Goal: Transaction & Acquisition: Purchase product/service

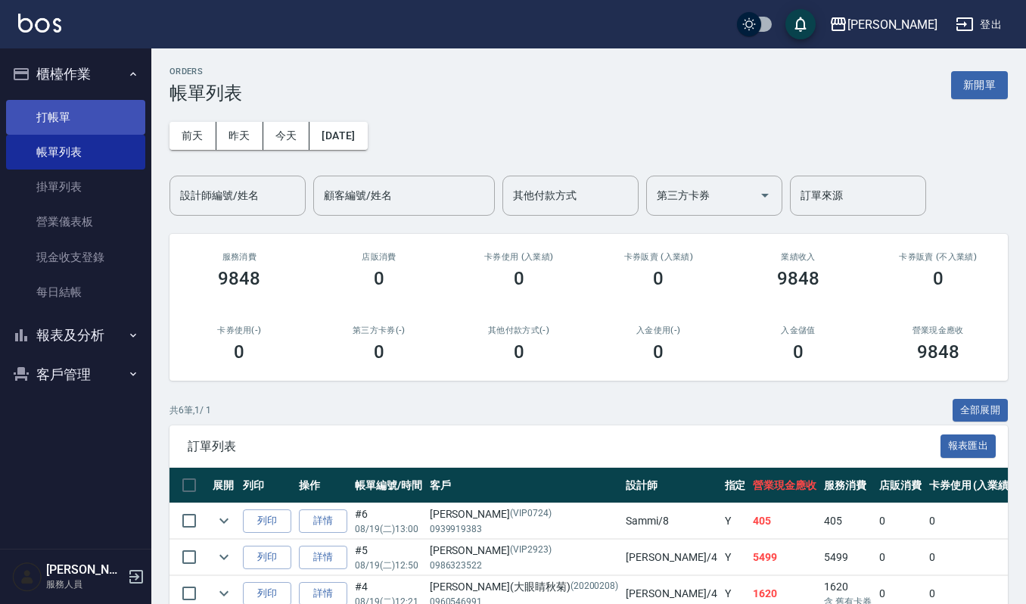
drag, startPoint x: 48, startPoint y: 118, endPoint x: 106, endPoint y: 104, distance: 59.1
click at [48, 118] on link "打帳單" at bounding box center [75, 117] width 139 height 35
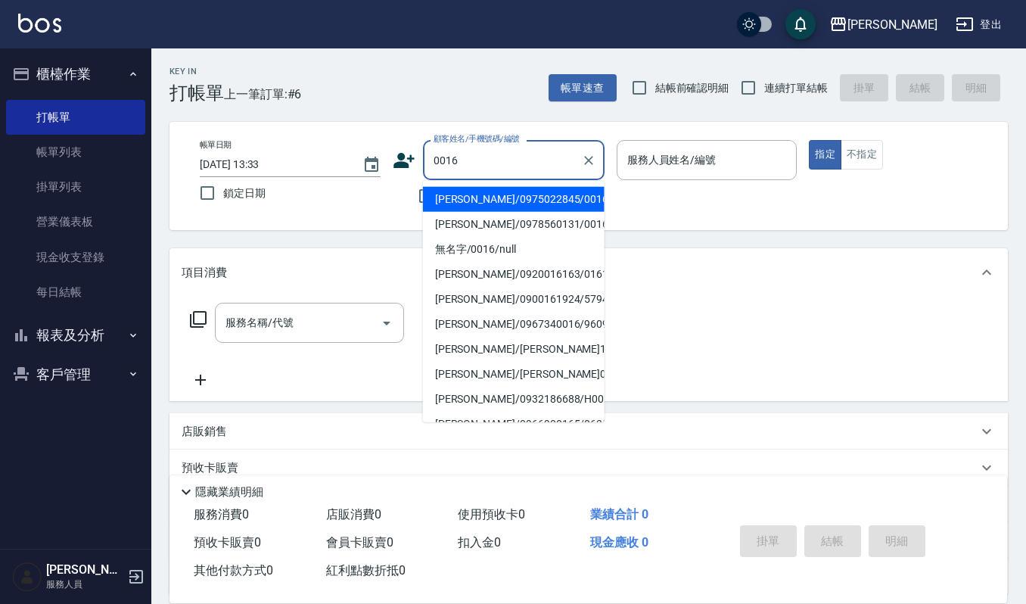
type input "[PERSON_NAME]/0975022845/0016"
type input "Ruby-17"
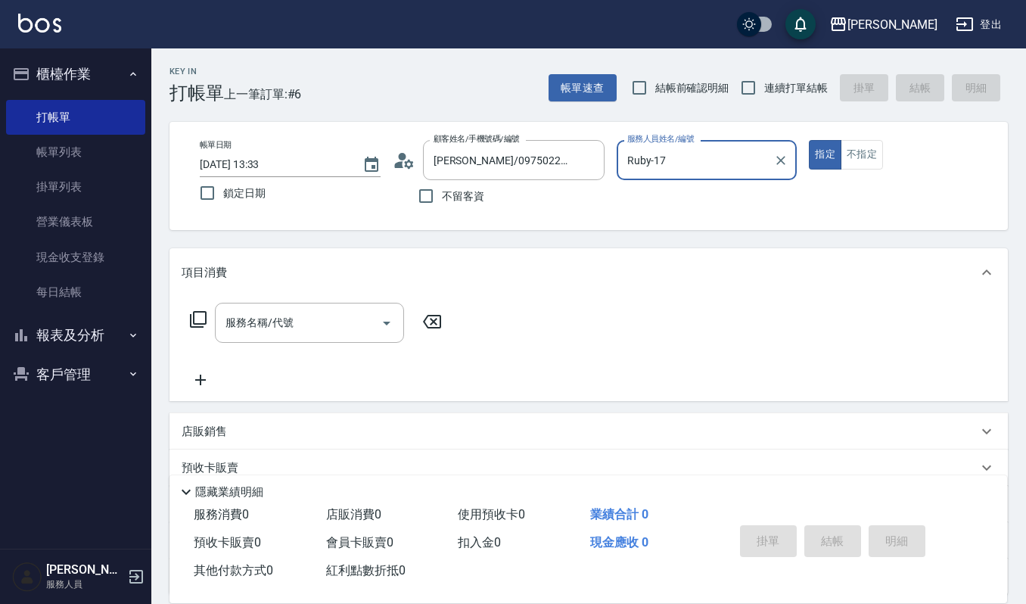
click at [809, 140] on button "指定" at bounding box center [825, 155] width 33 height 30
type button "true"
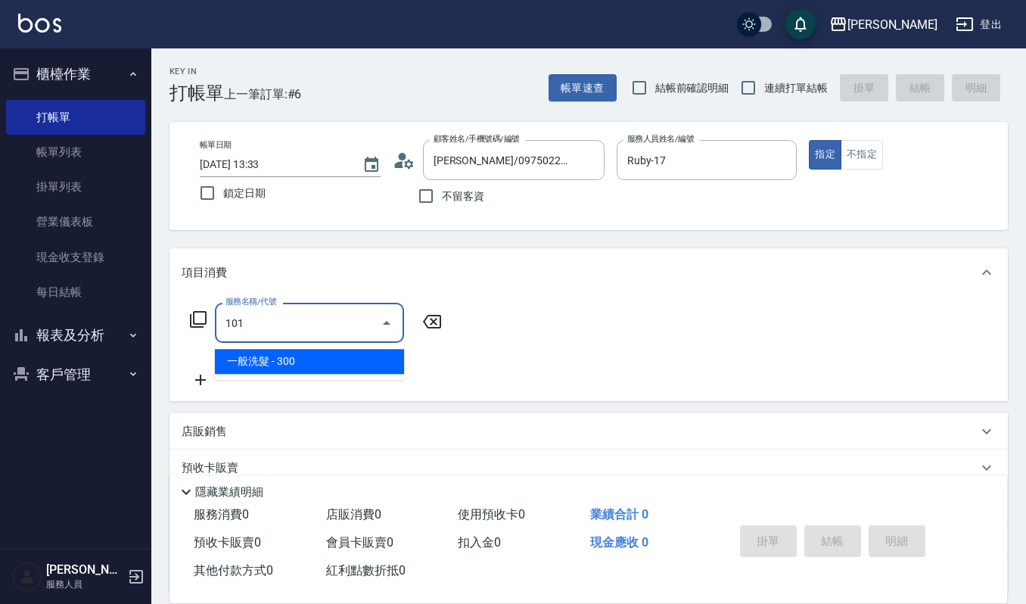
type input "一般洗髮(101)"
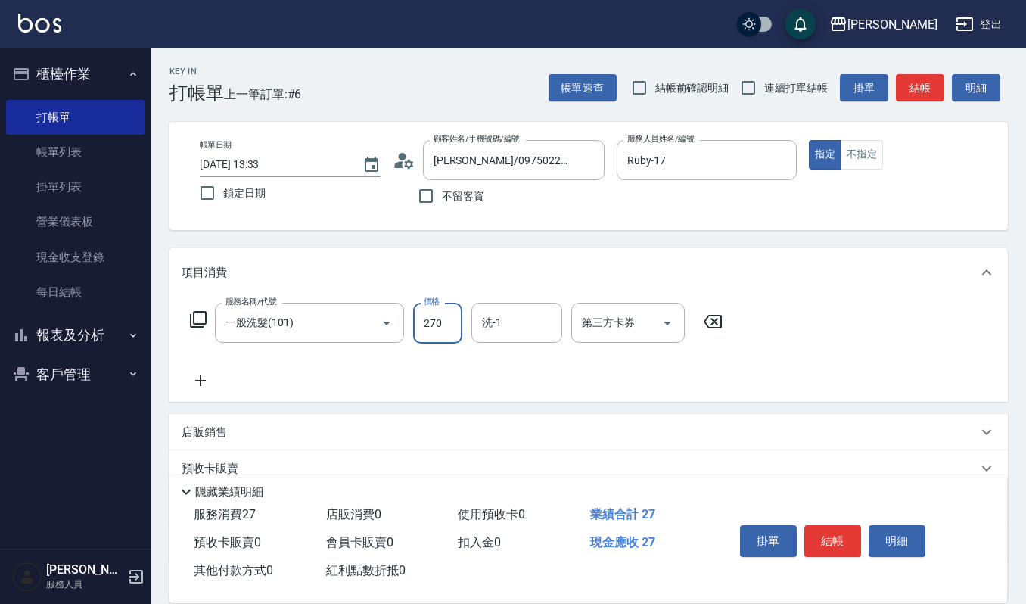
type input "270"
type input "Ruby-17"
click at [827, 543] on button "結帳" at bounding box center [832, 541] width 57 height 32
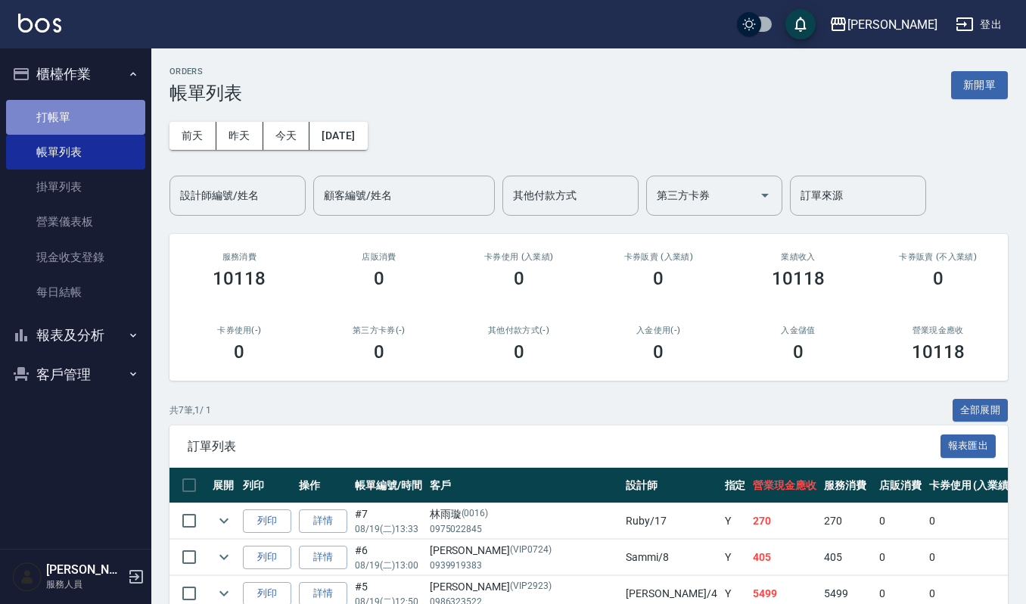
click at [70, 113] on link "打帳單" at bounding box center [75, 117] width 139 height 35
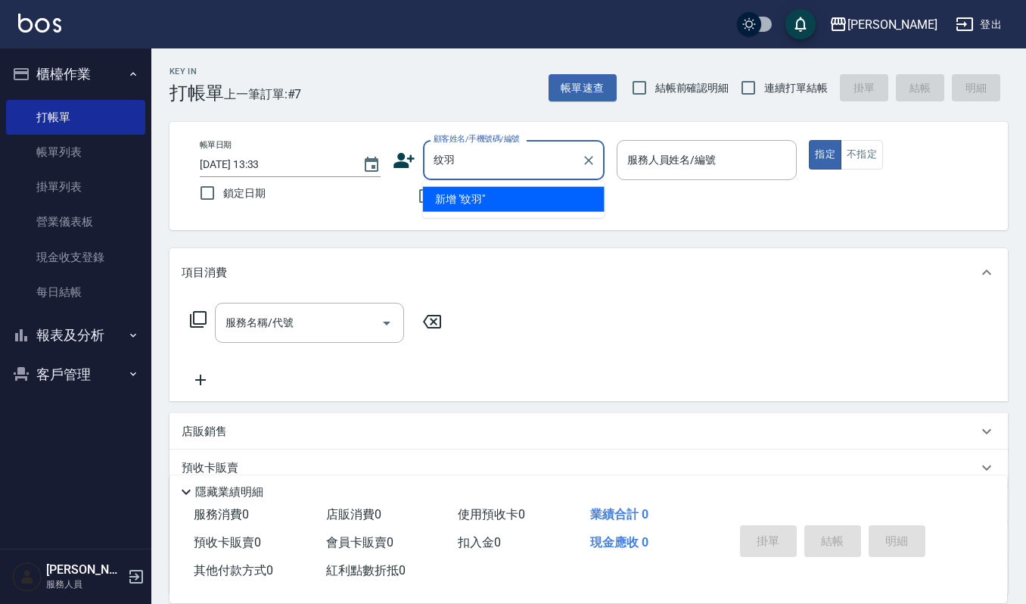
type input "纹"
type input "林"
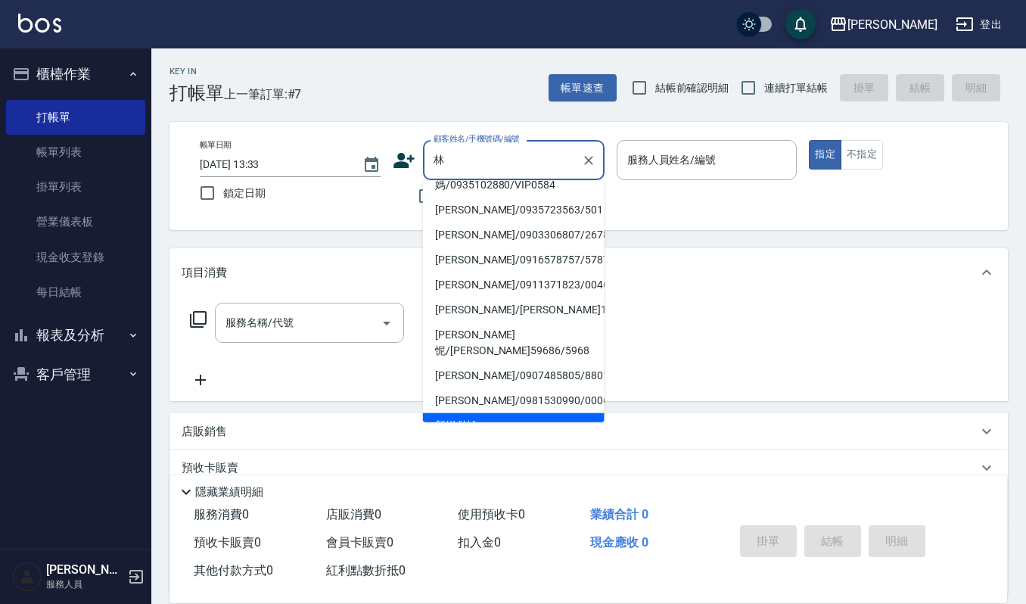
scroll to position [6, 0]
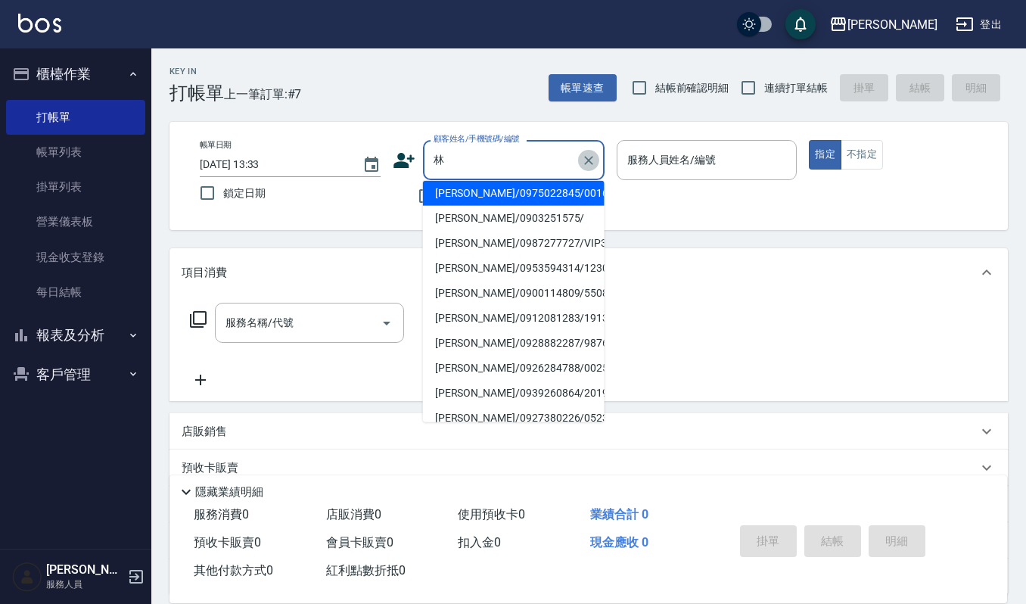
click at [585, 163] on icon "Clear" at bounding box center [588, 160] width 9 height 9
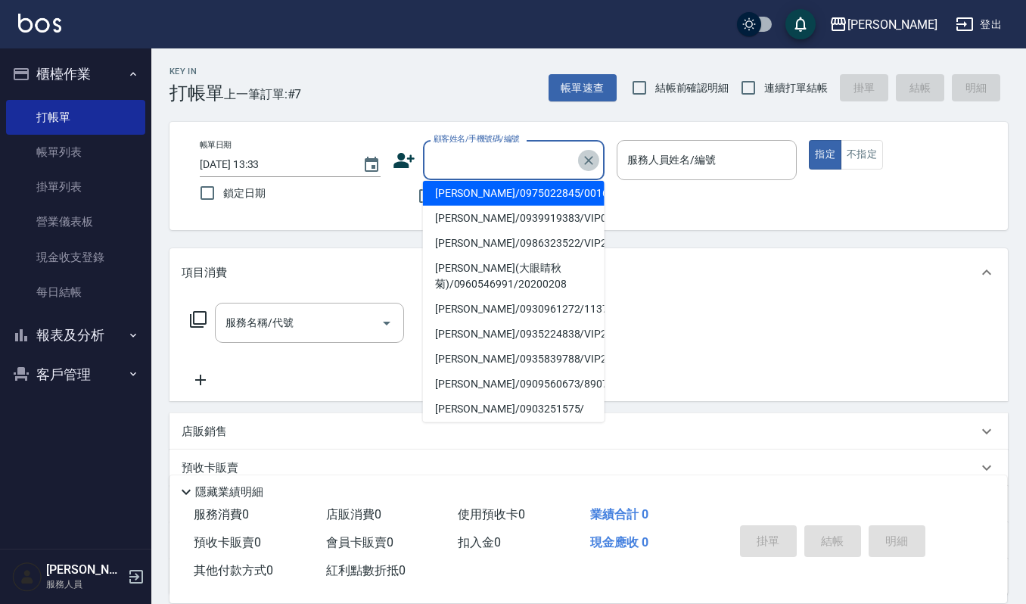
click at [587, 160] on icon "Clear" at bounding box center [588, 160] width 15 height 15
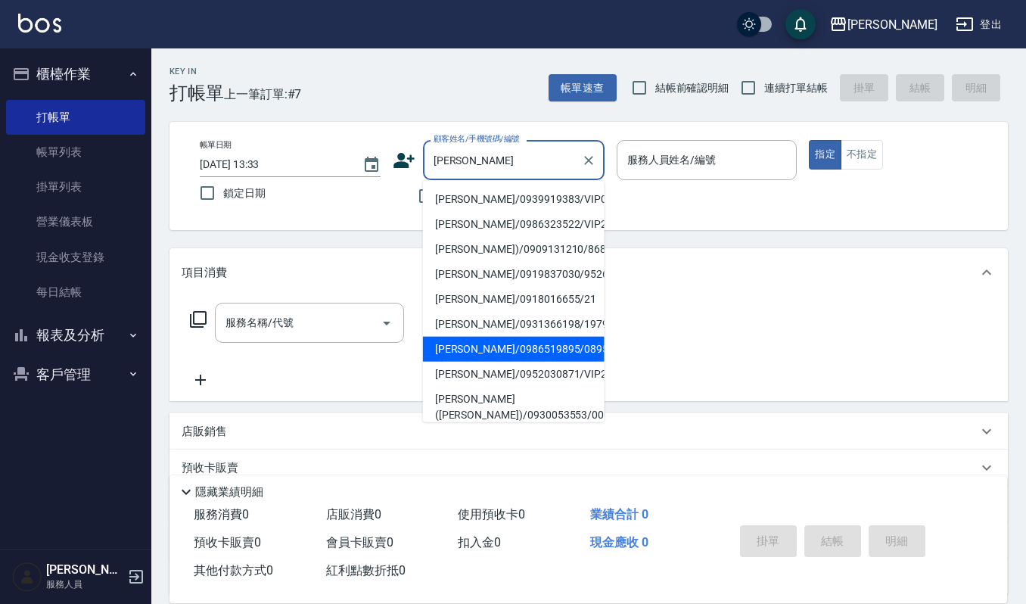
type input "[PERSON_NAME]/0986519895/089566"
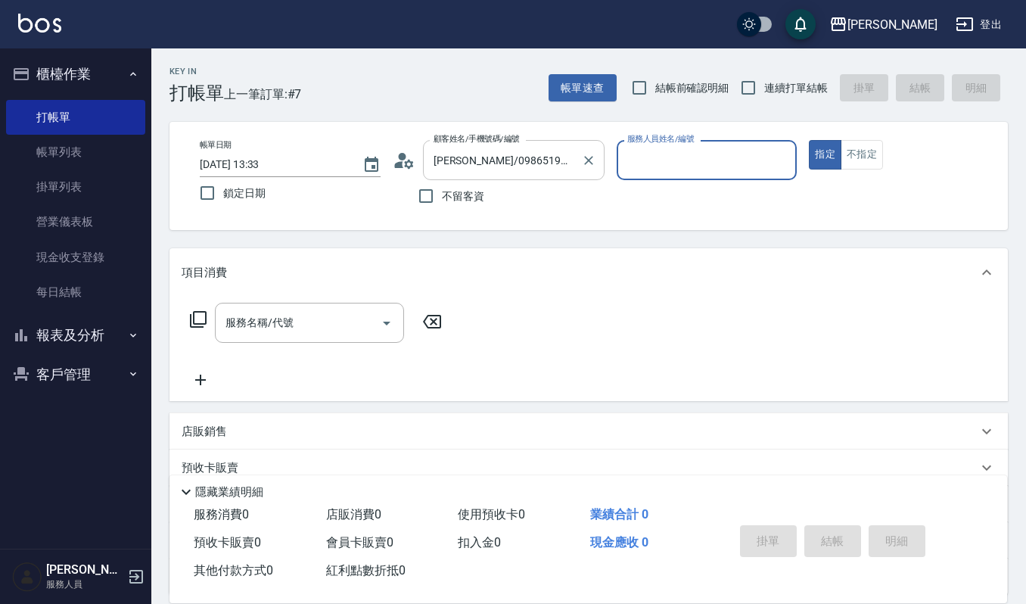
type input "Ruby-17"
click at [809, 140] on button "指定" at bounding box center [825, 155] width 33 height 30
type button "true"
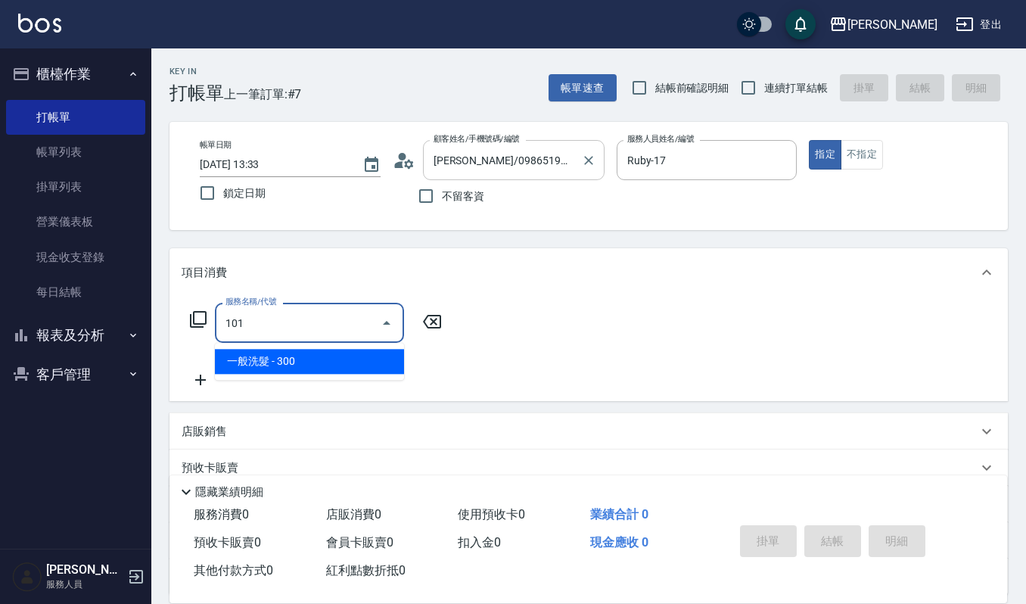
type input "一般洗髮(101)"
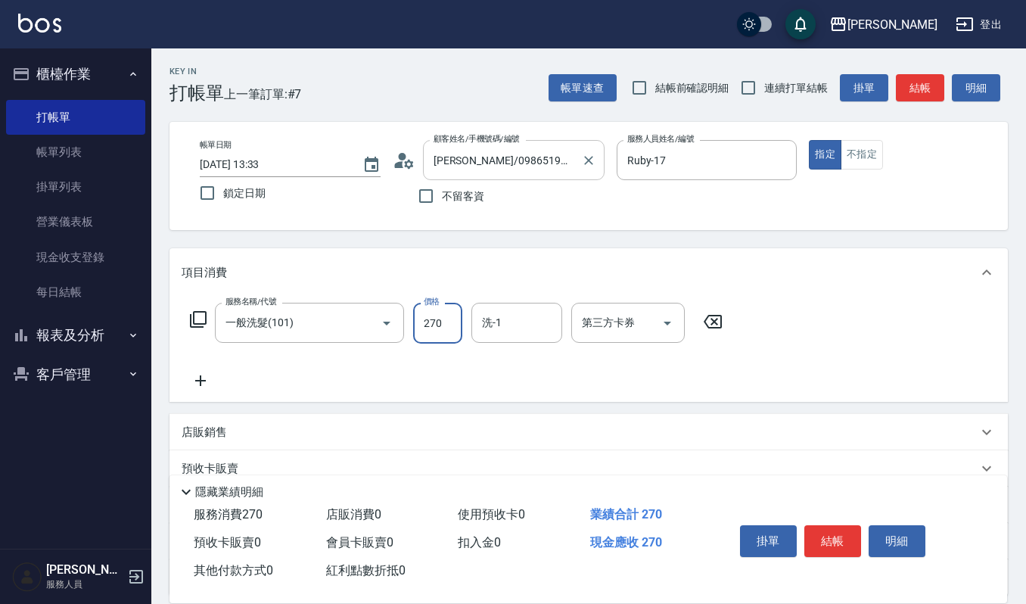
type input "270"
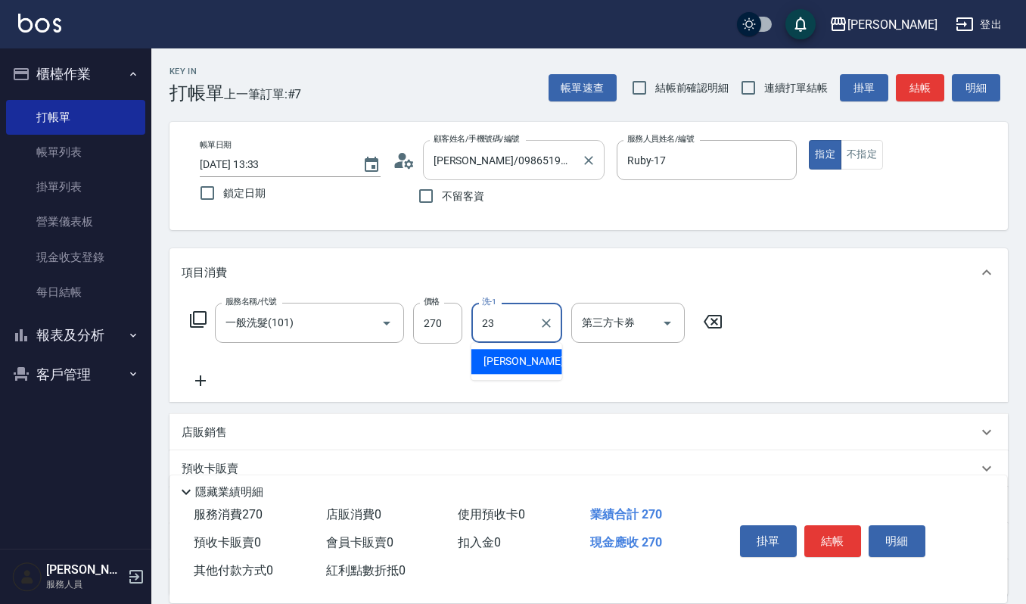
type input "[PERSON_NAME]-23"
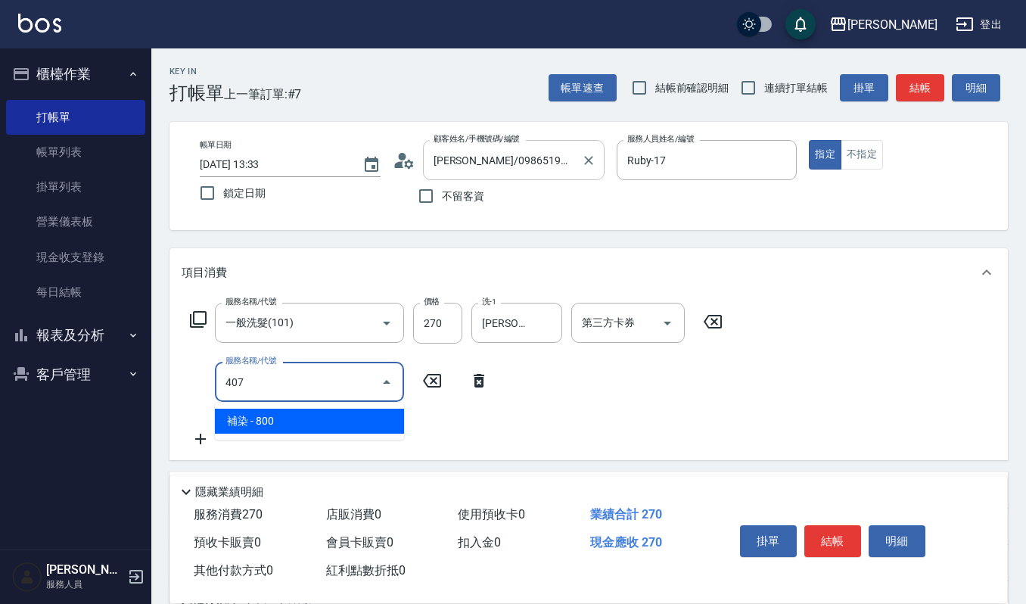
type input "補染(407)"
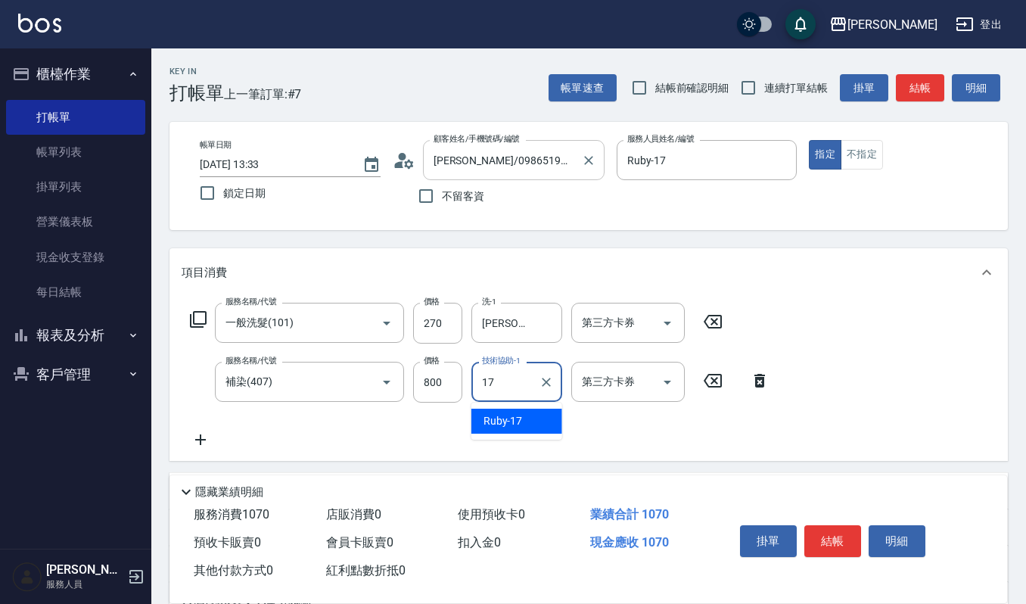
type input "Ruby-17"
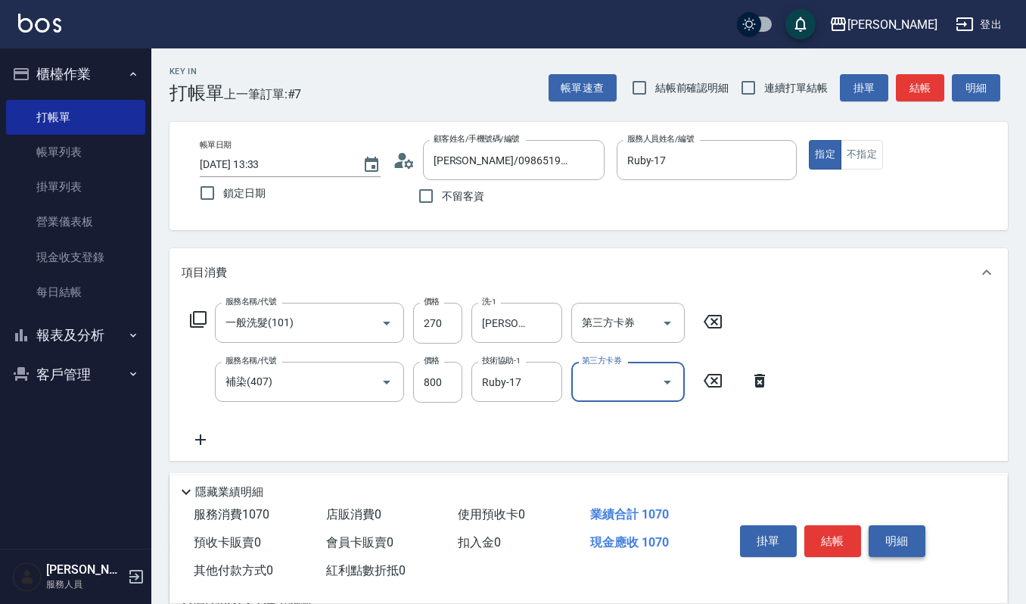
click at [881, 528] on button "明細" at bounding box center [897, 541] width 57 height 32
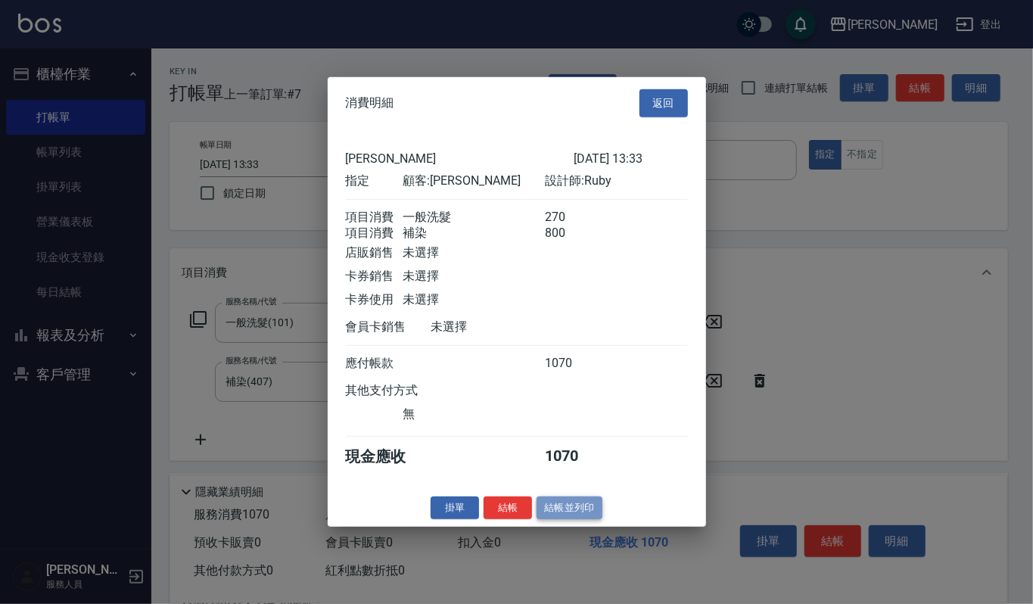
click at [587, 509] on button "結帳並列印" at bounding box center [570, 507] width 66 height 23
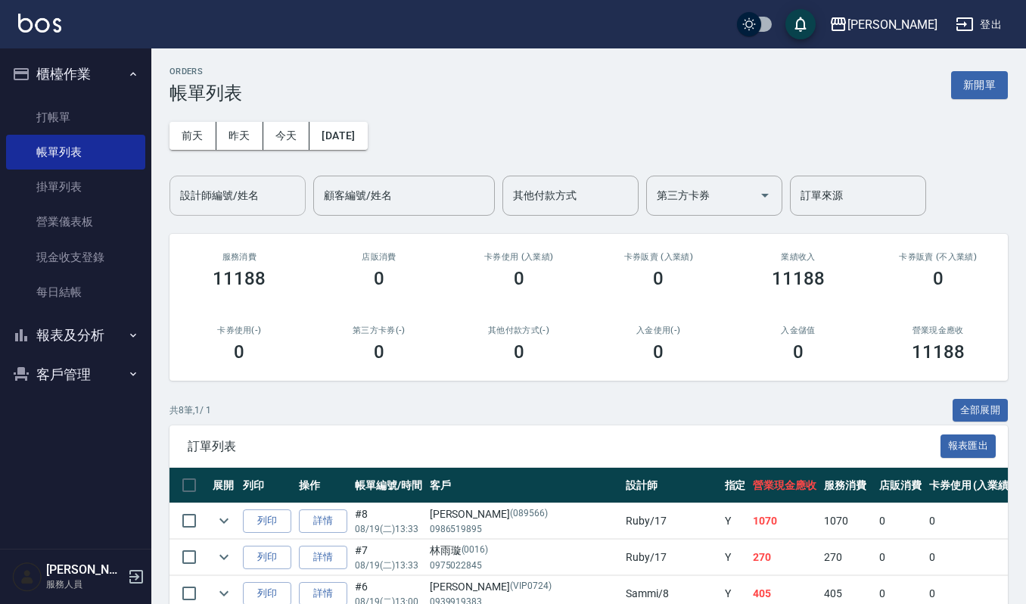
click at [233, 185] on div "設計師編號/姓名 設計師編號/姓名" at bounding box center [238, 196] width 136 height 40
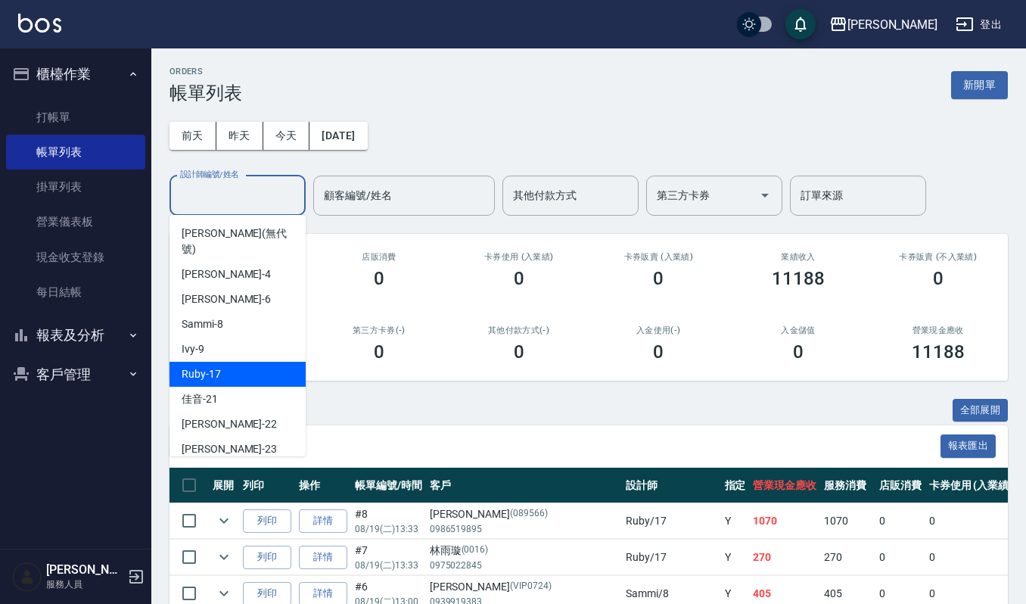
click at [268, 362] on div "Ruby -17" at bounding box center [238, 374] width 136 height 25
type input "Ruby-17"
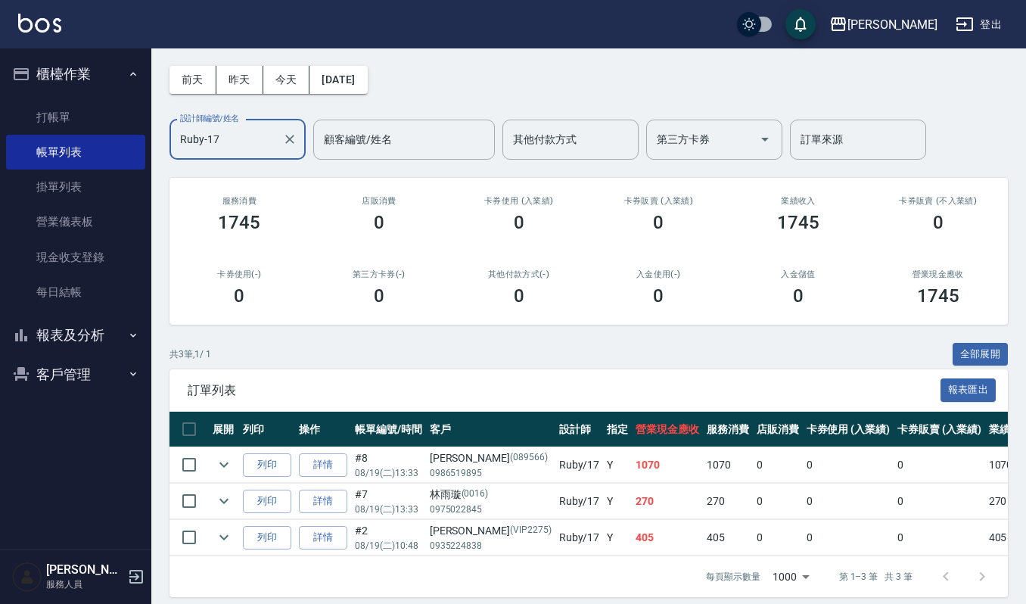
scroll to position [83, 0]
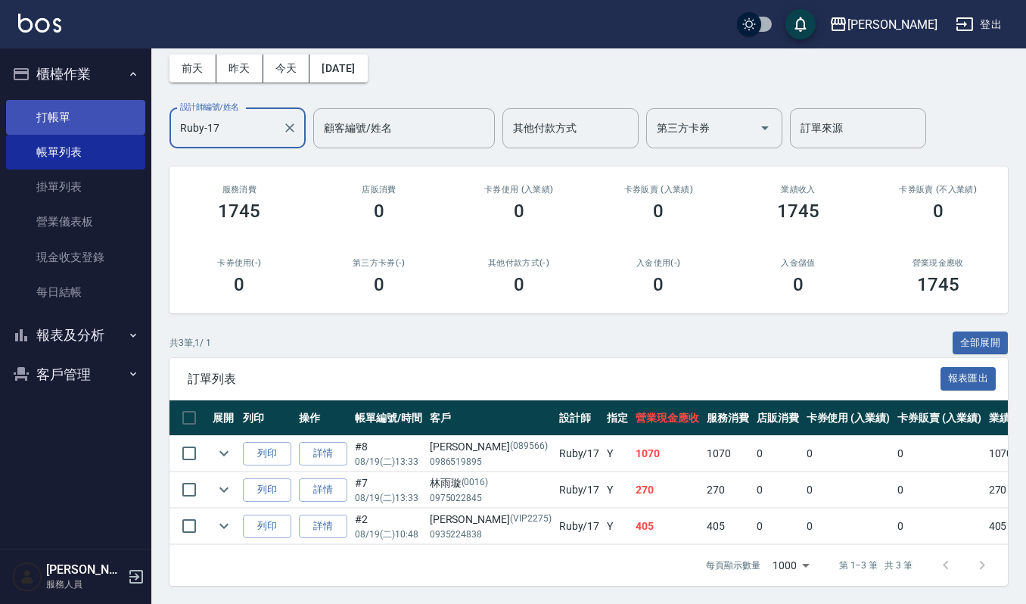
click at [76, 107] on link "打帳單" at bounding box center [75, 117] width 139 height 35
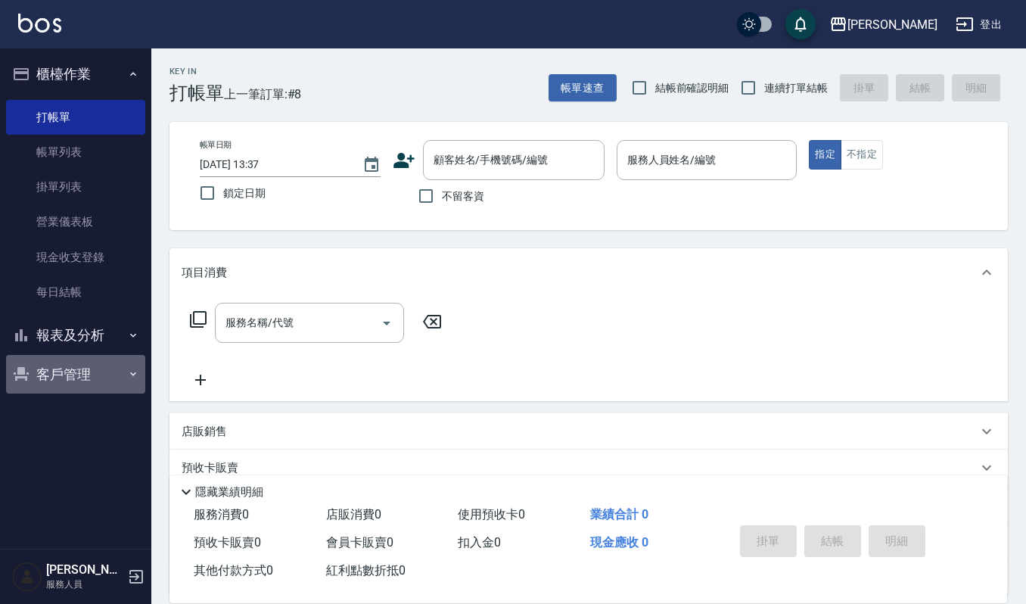
click at [80, 368] on button "客戶管理" at bounding box center [75, 374] width 139 height 39
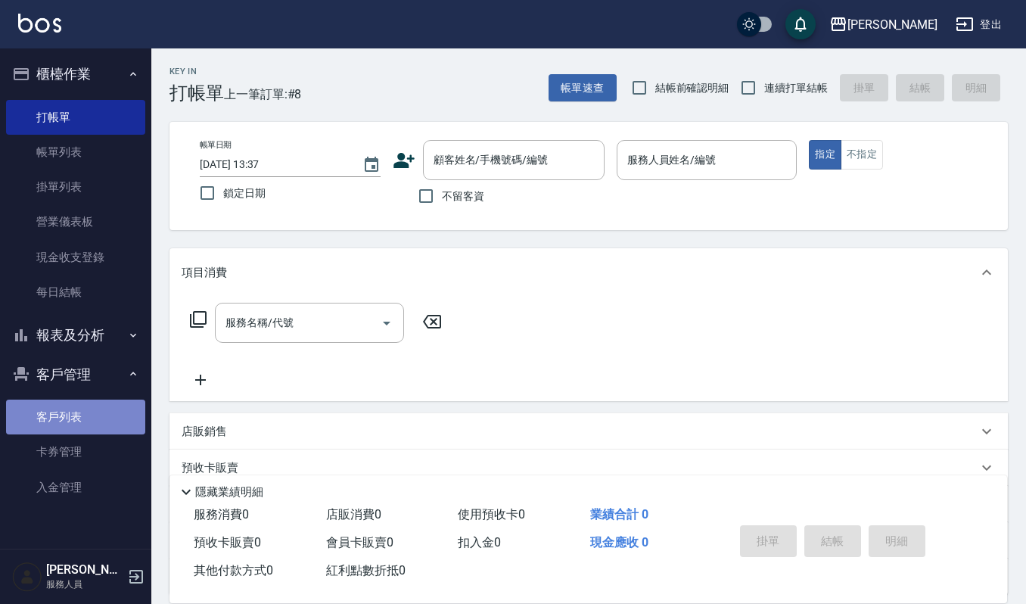
click at [67, 427] on link "客戶列表" at bounding box center [75, 417] width 139 height 35
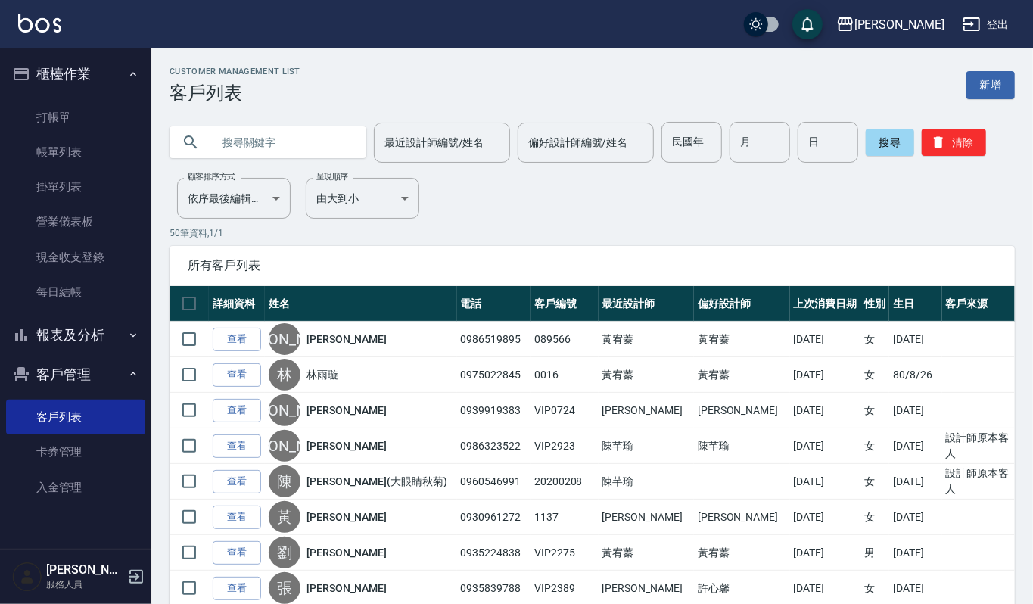
click at [298, 148] on input "text" at bounding box center [283, 142] width 142 height 41
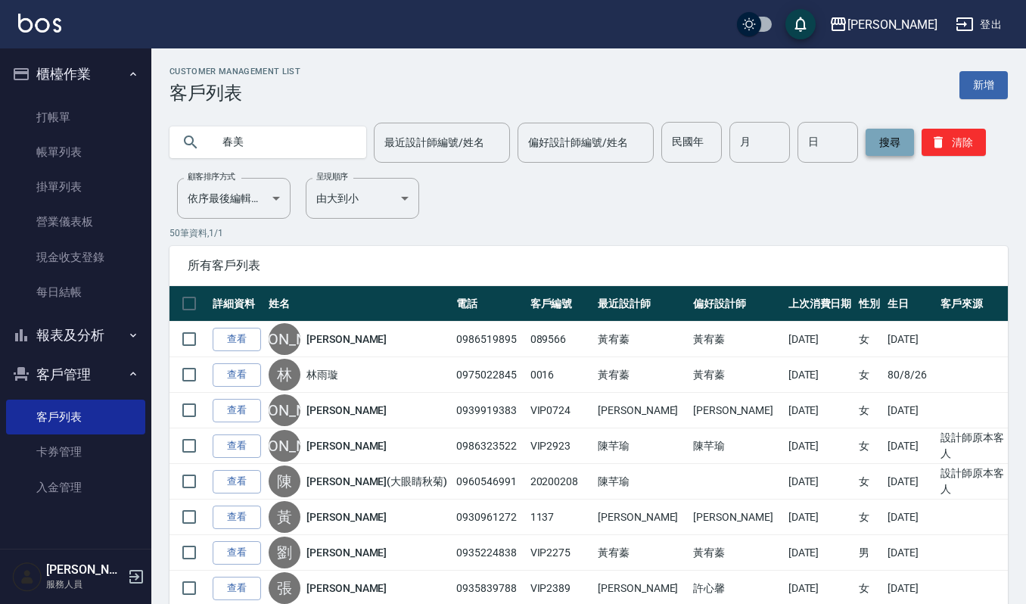
type input "春美"
click at [875, 134] on button "搜尋" at bounding box center [890, 142] width 48 height 27
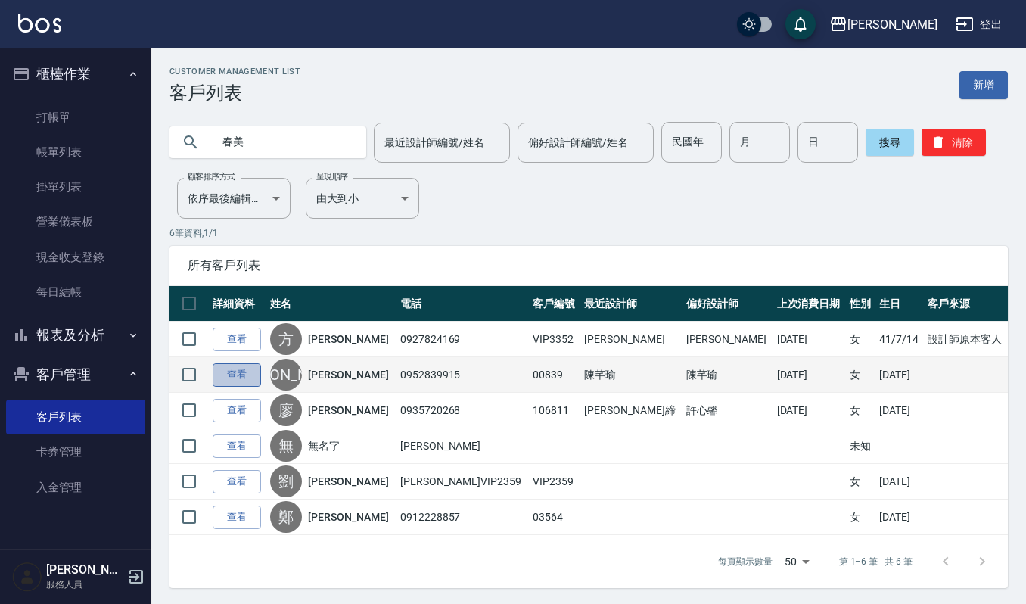
click at [240, 374] on link "查看" at bounding box center [237, 374] width 48 height 23
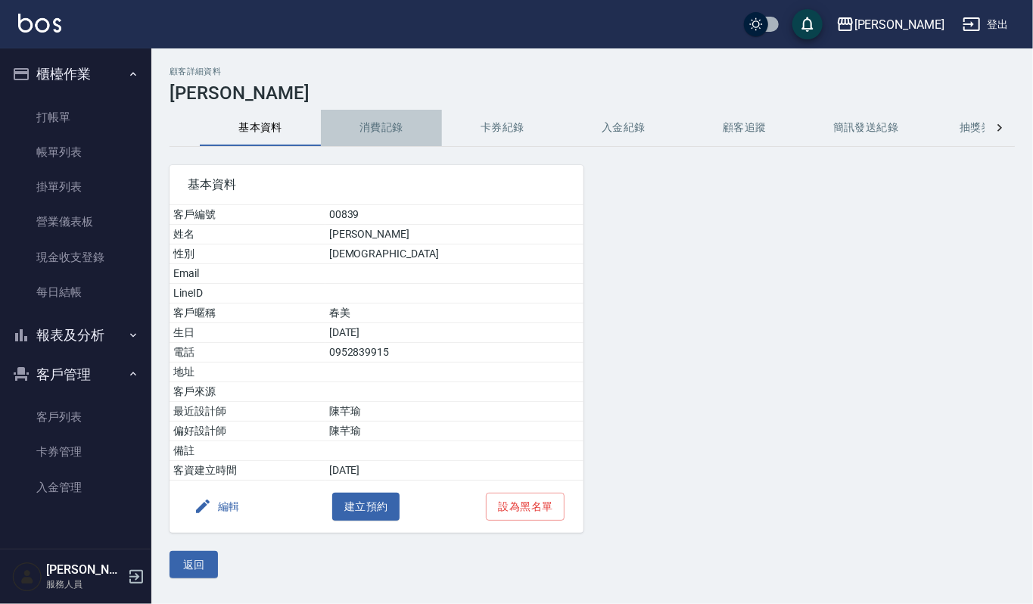
click at [382, 130] on button "消費記錄" at bounding box center [381, 128] width 121 height 36
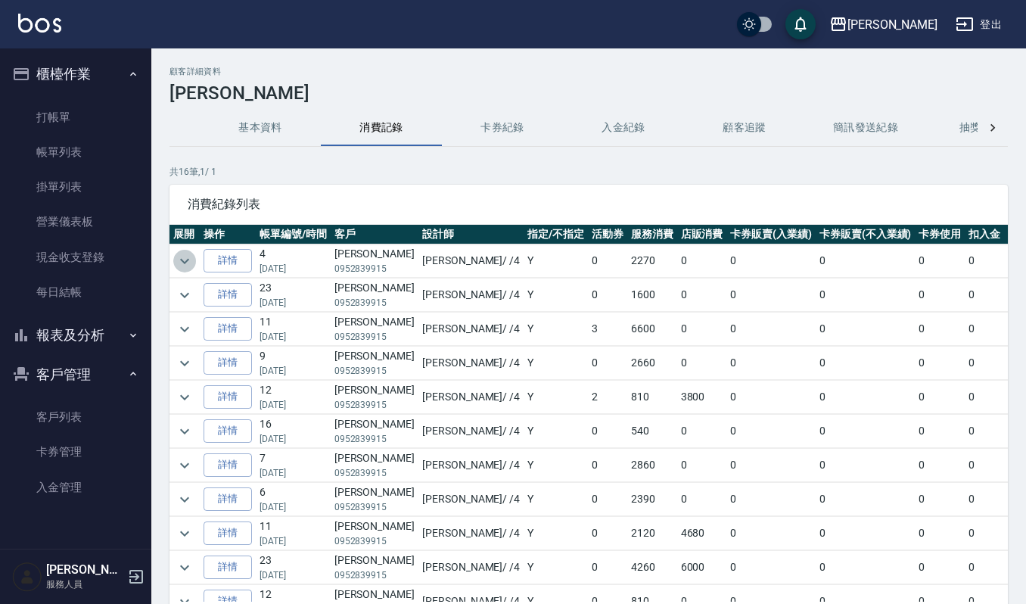
click at [180, 255] on icon "expand row" at bounding box center [185, 261] width 18 height 18
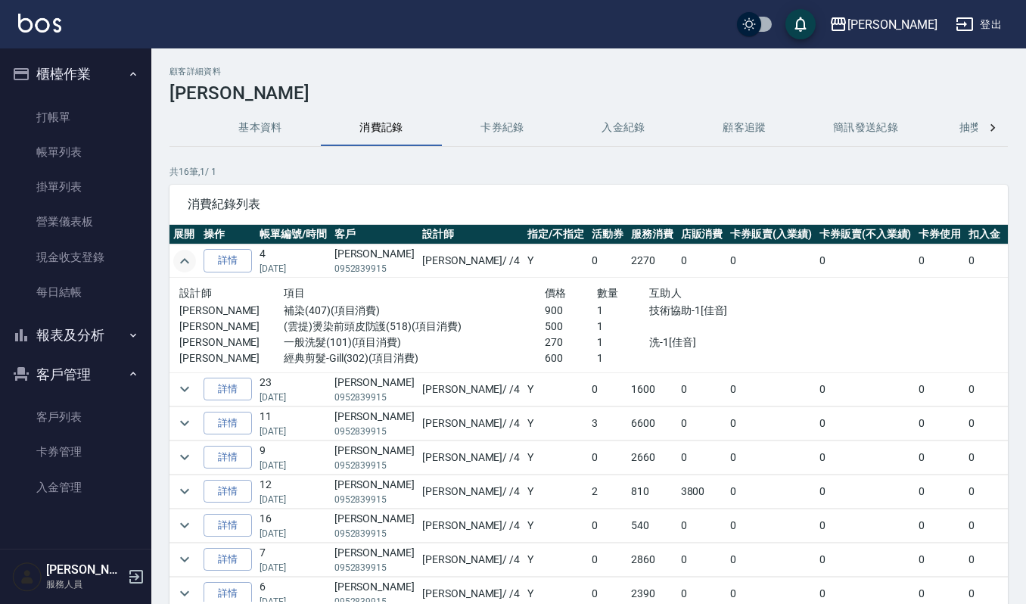
click at [262, 116] on button "基本資料" at bounding box center [260, 128] width 121 height 36
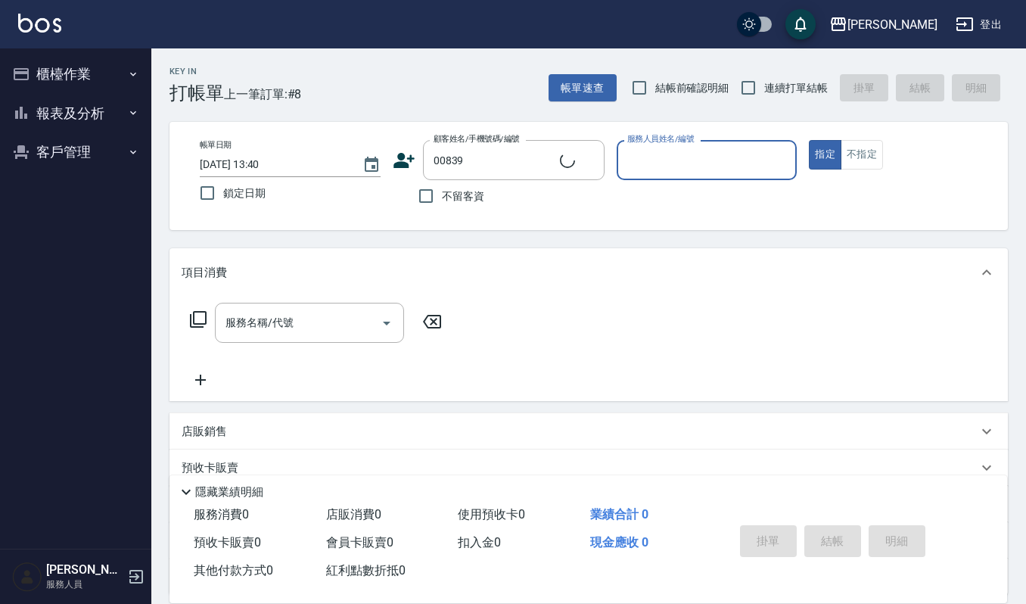
type input "[PERSON_NAME]/0952839915/00839"
type input "[PERSON_NAME]-4"
click at [345, 316] on input "服務名稱/代號" at bounding box center [298, 323] width 153 height 26
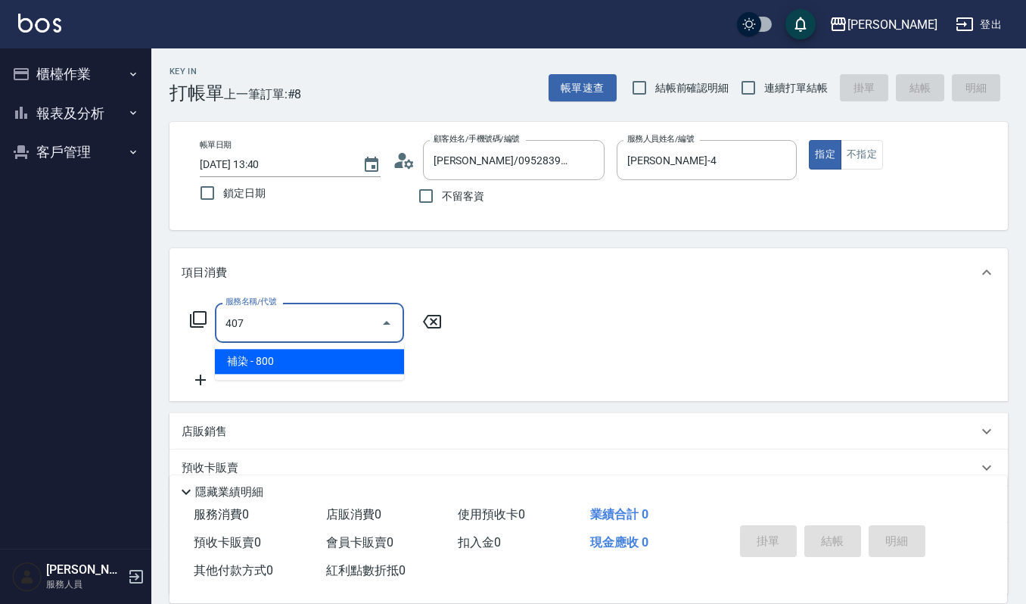
type input "補染(407)"
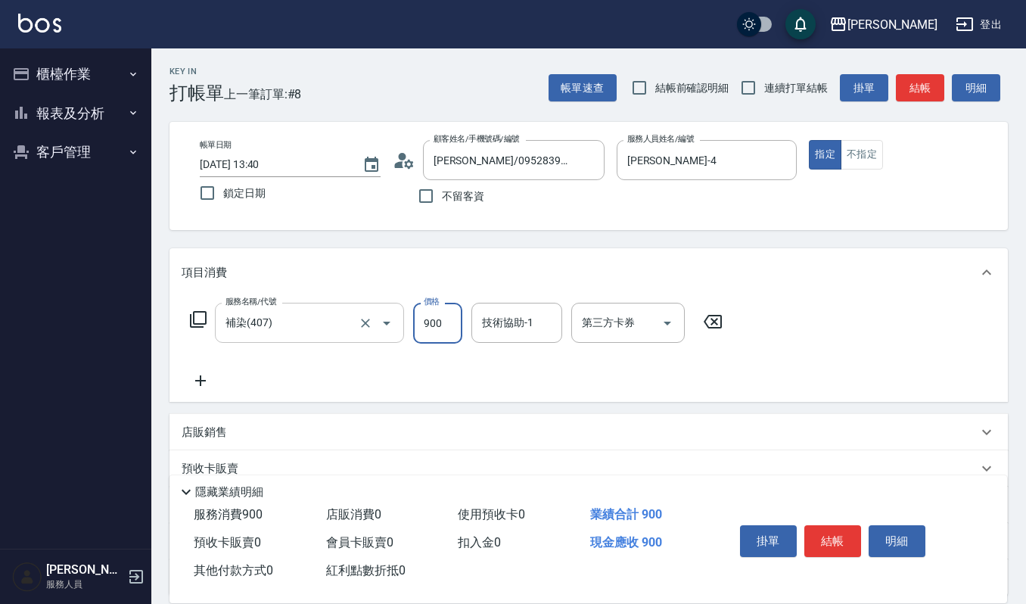
type input "900"
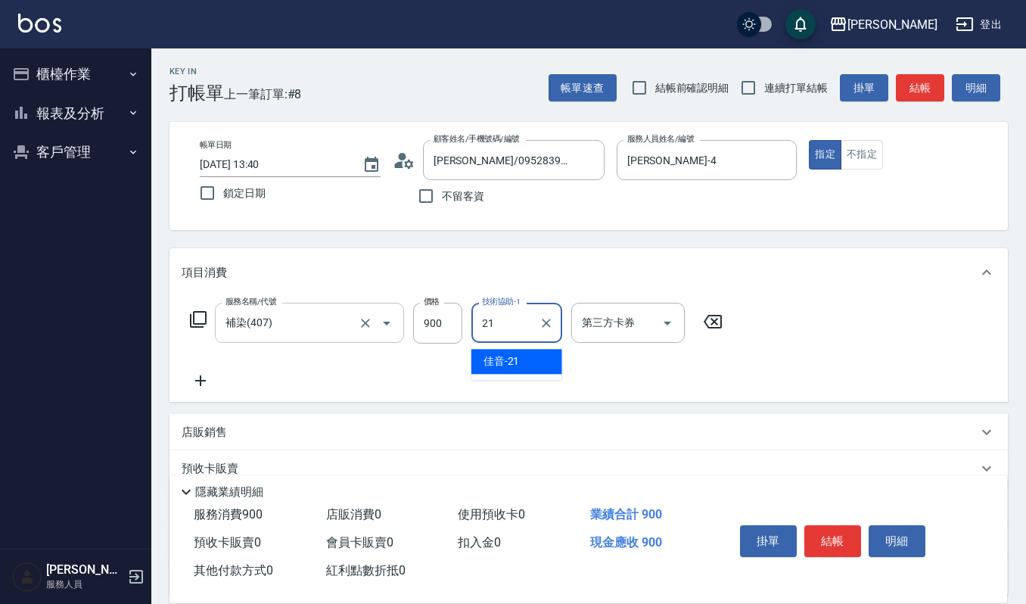
type input "佳音-21"
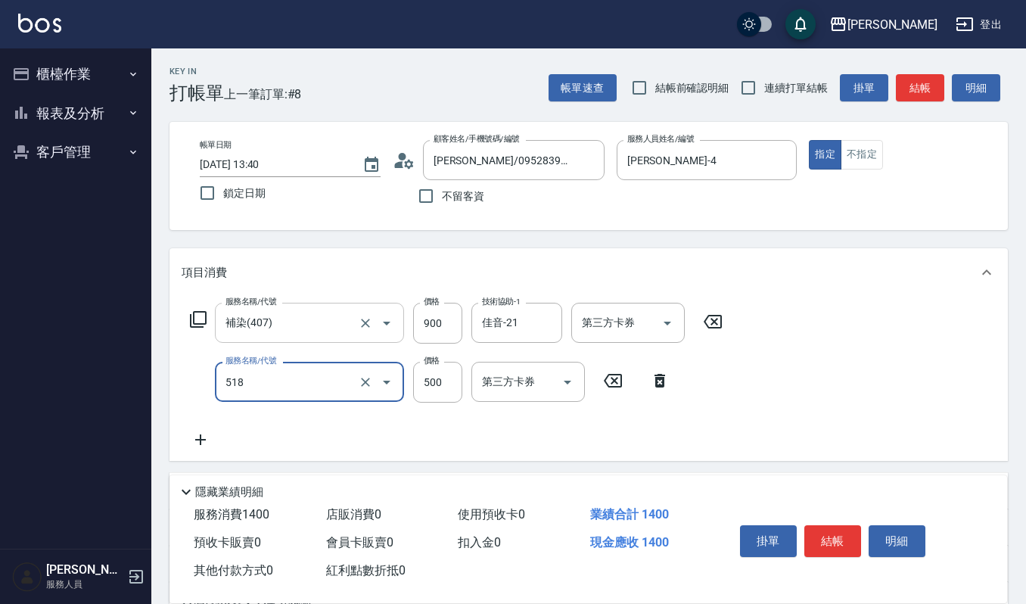
type input "(雲提)燙染前頭皮防護(518)"
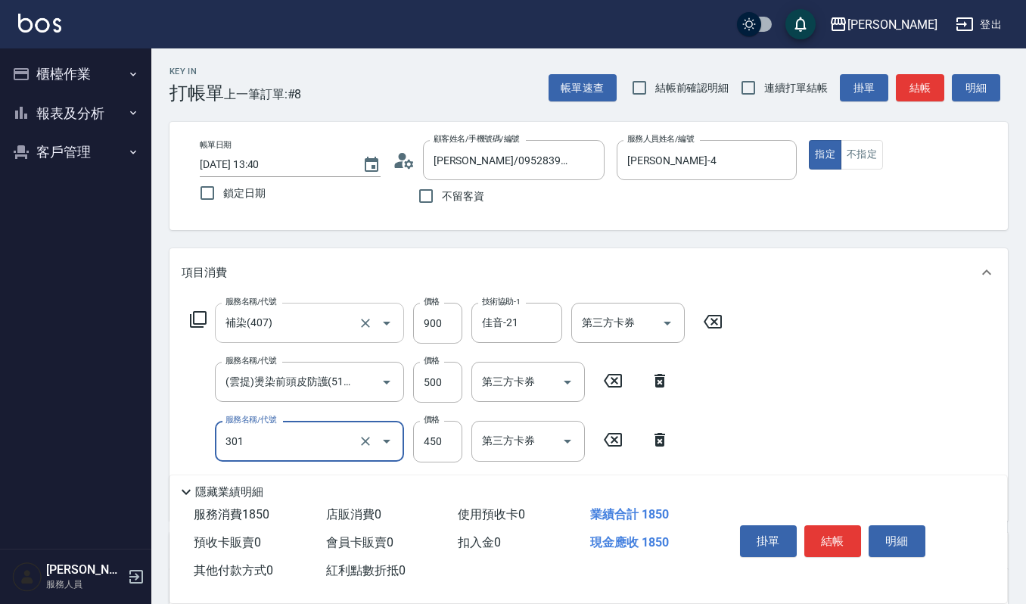
type input "創意剪髮(301)"
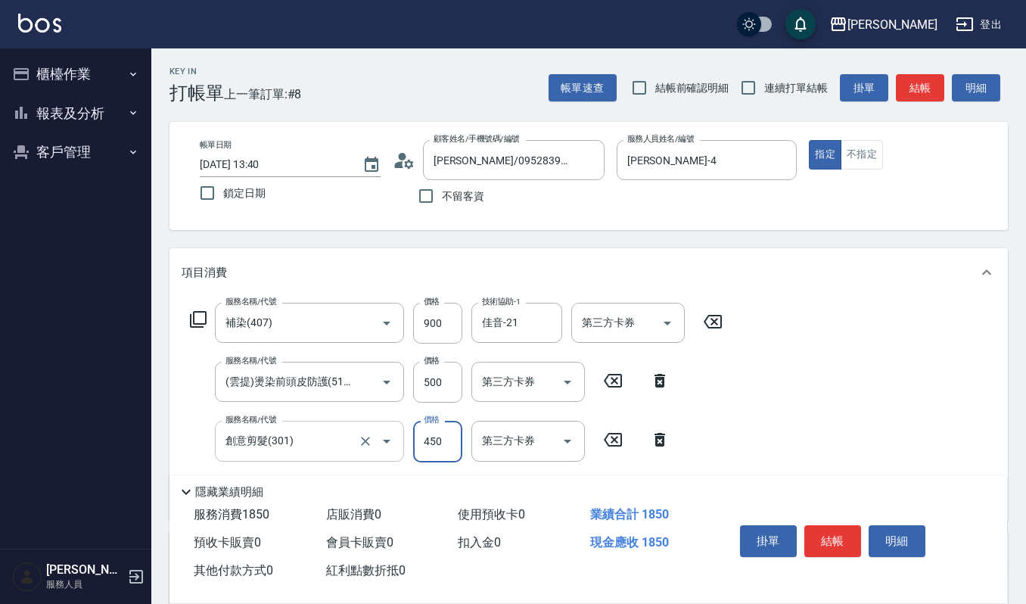
click at [370, 454] on div at bounding box center [376, 441] width 42 height 40
click at [369, 440] on icon "Clear" at bounding box center [365, 441] width 15 height 15
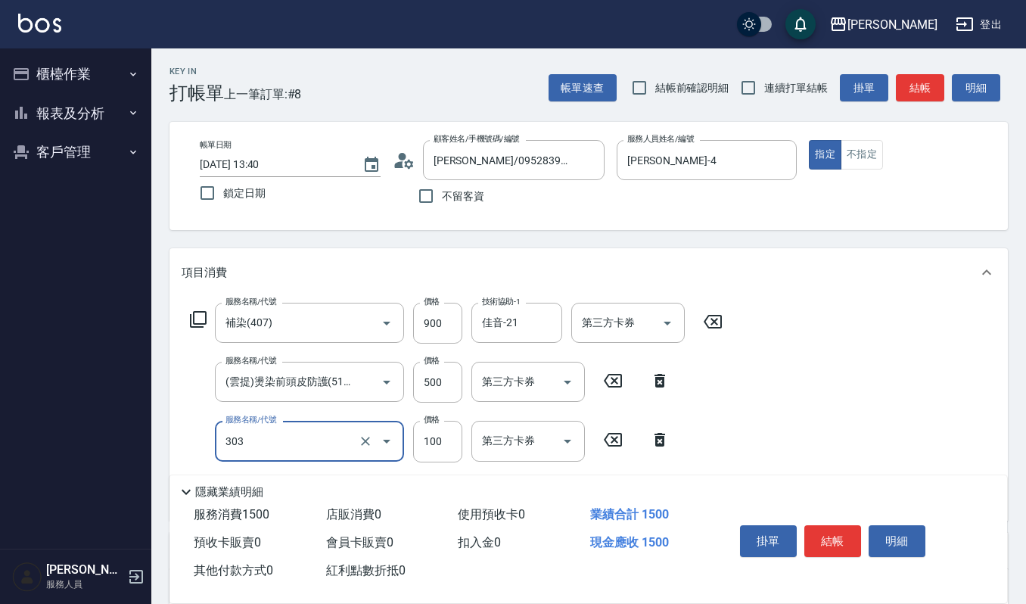
type input "修瀏海(303)"
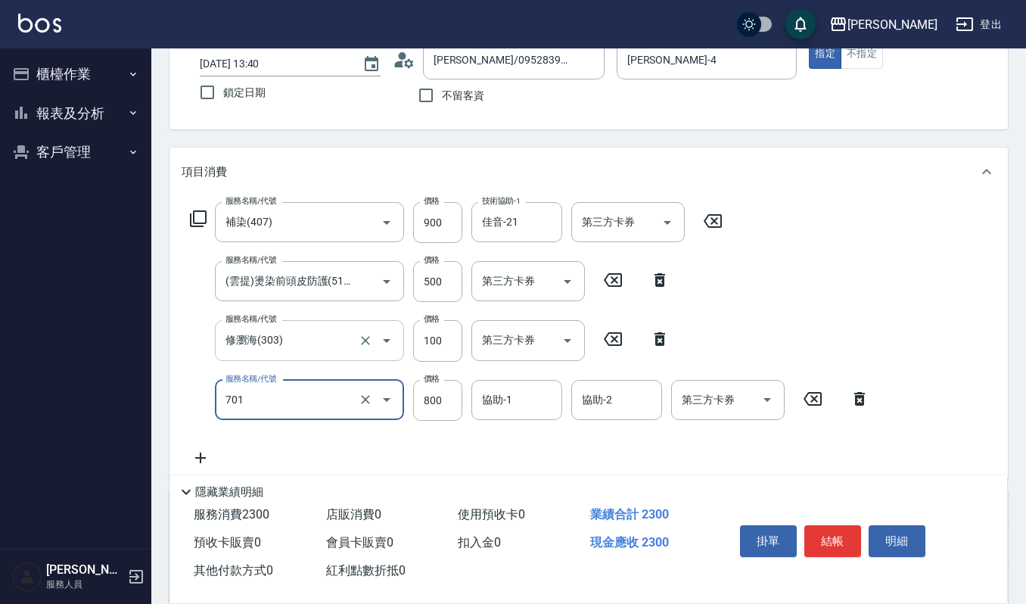
type input "CMC加購護(701)"
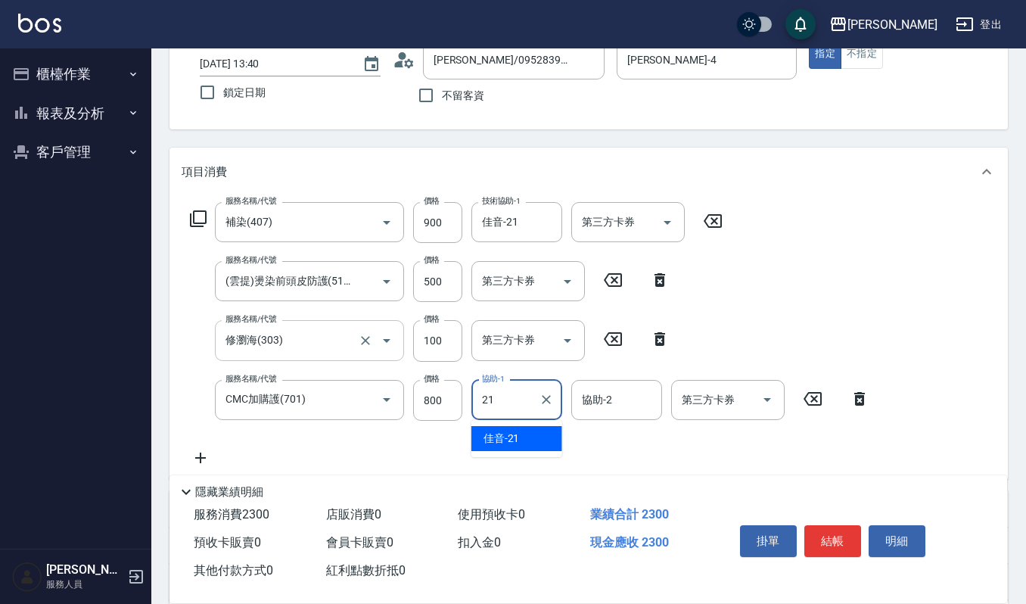
type input "佳音-21"
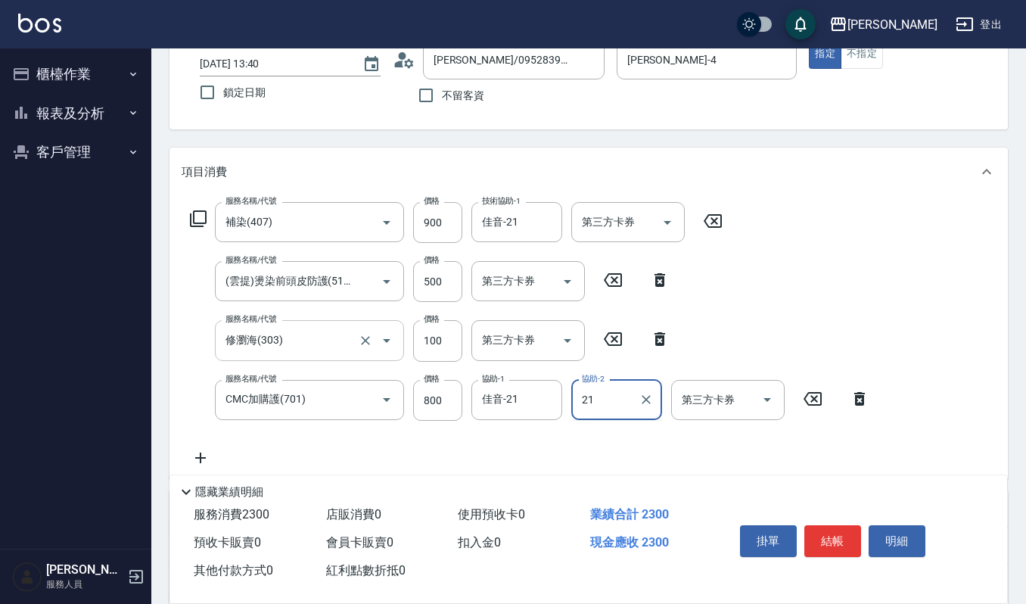
type input "佳音-21"
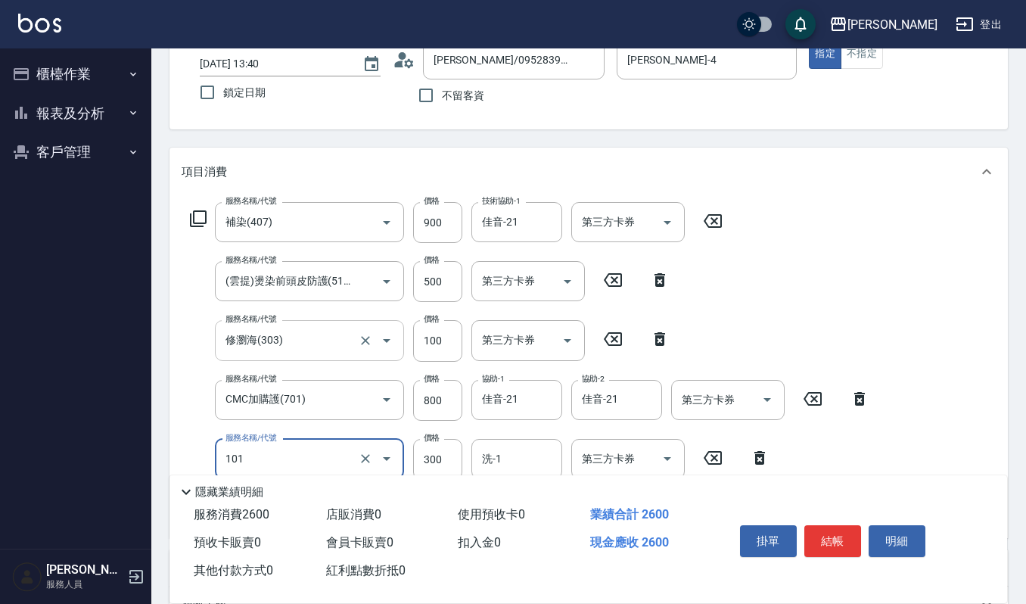
type input "一般洗髮(101)"
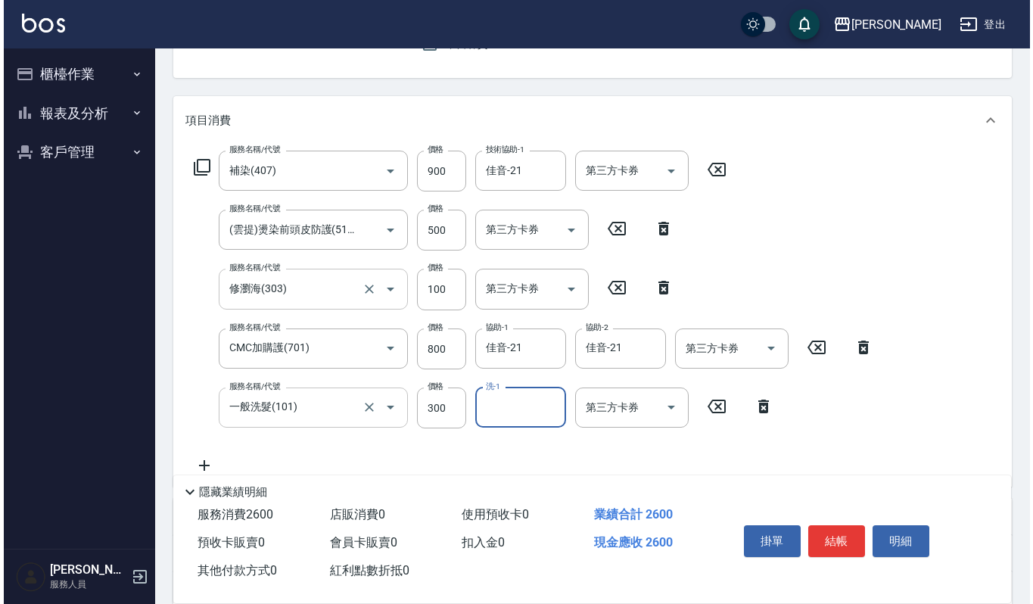
scroll to position [201, 0]
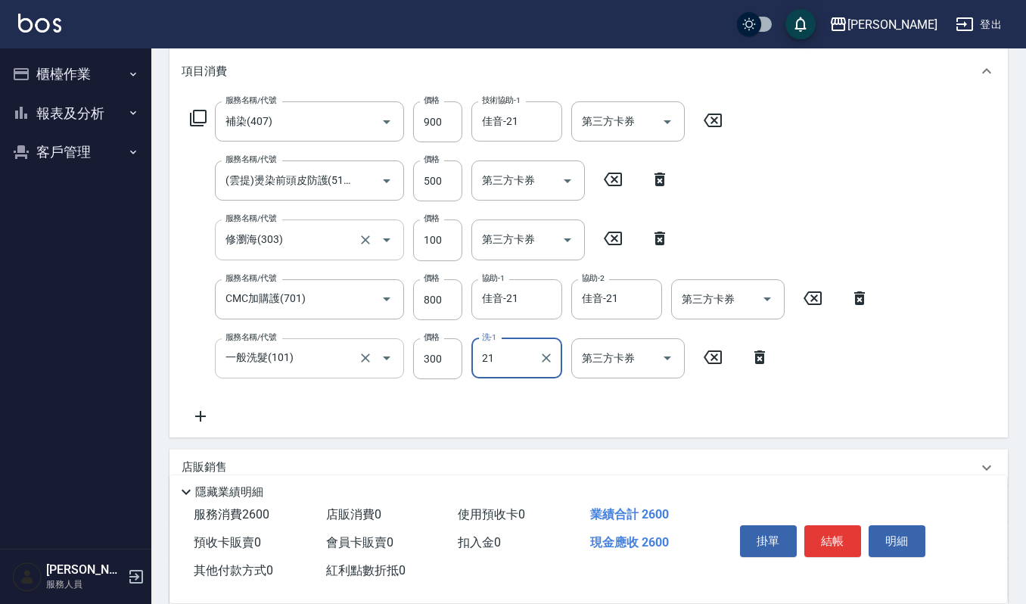
type input "佳音-21"
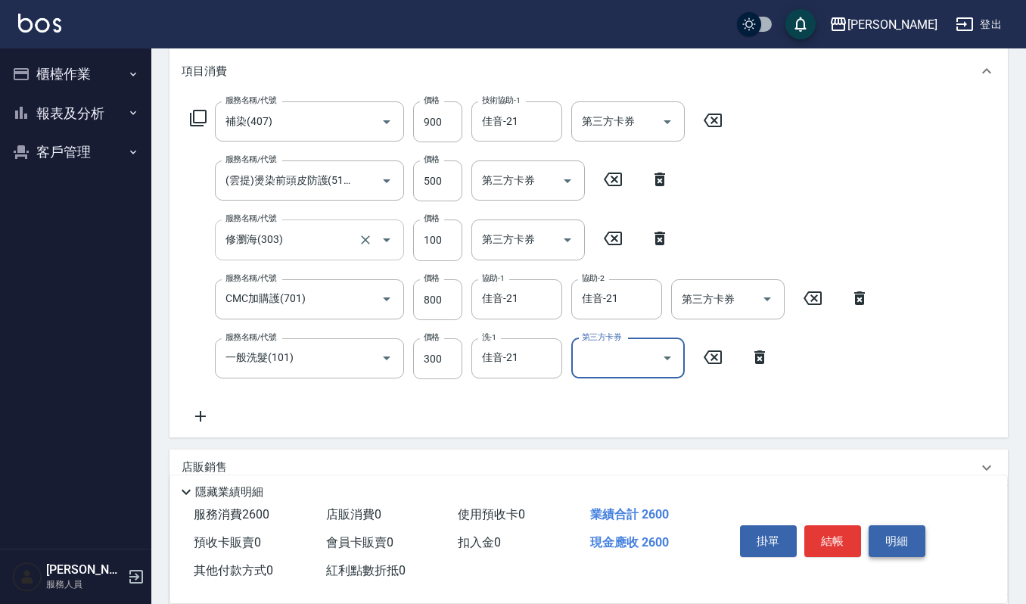
click at [910, 548] on button "明細" at bounding box center [897, 541] width 57 height 32
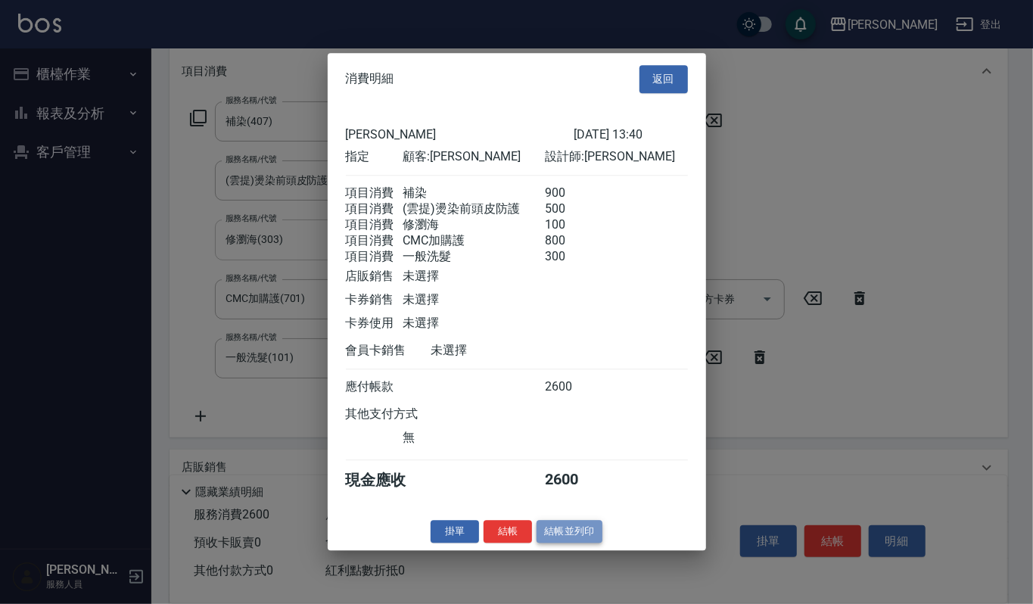
click at [560, 537] on button "結帳並列印" at bounding box center [570, 531] width 66 height 23
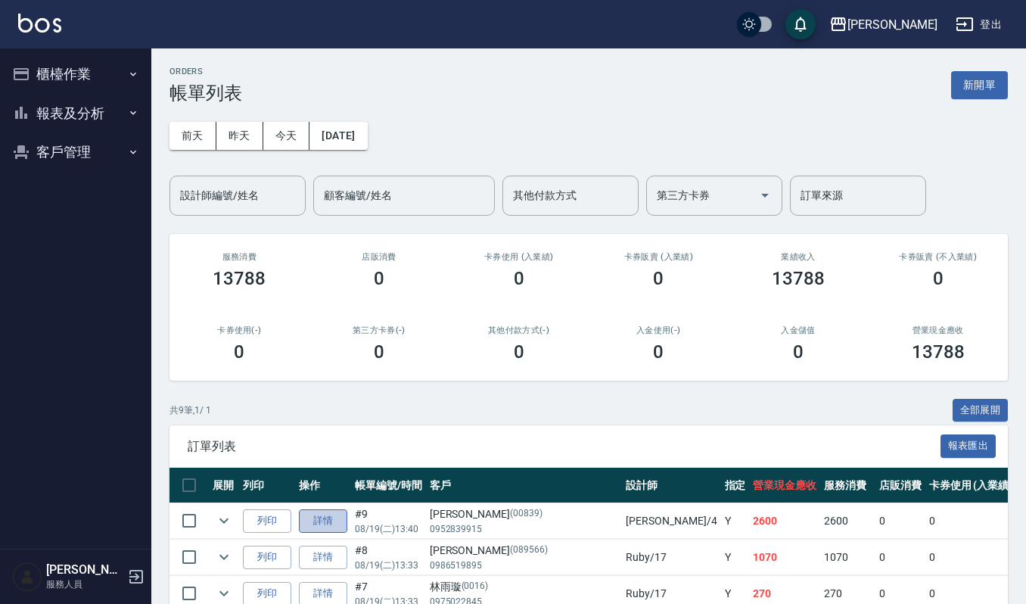
click at [322, 513] on link "詳情" at bounding box center [323, 520] width 48 height 23
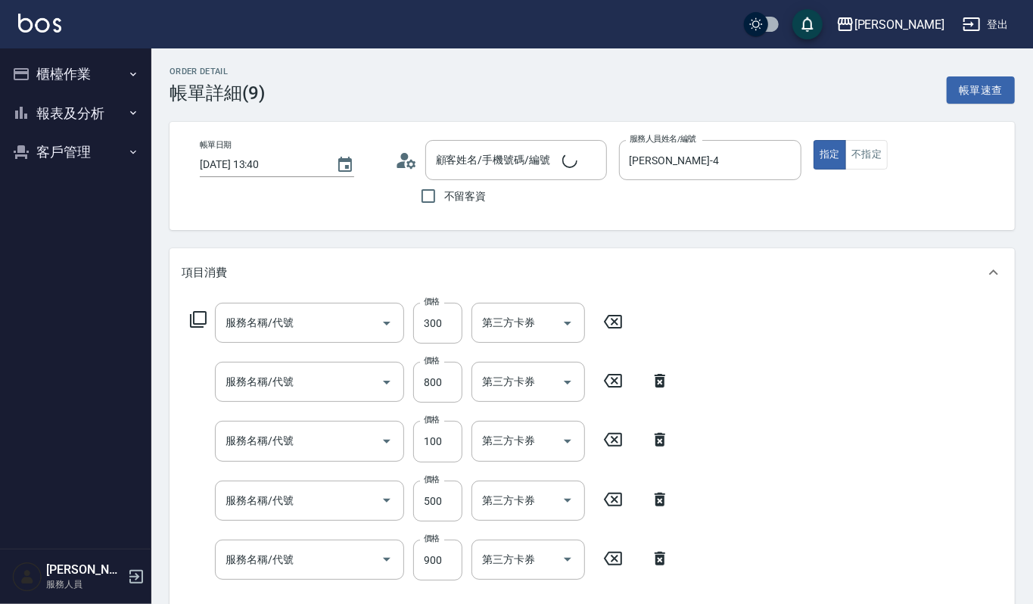
type input "2025/08/19 13:40"
type input "吉兒-4"
type input "一般洗髮(101)"
type input "CMC加購護(701)"
type input "修瀏海(303)"
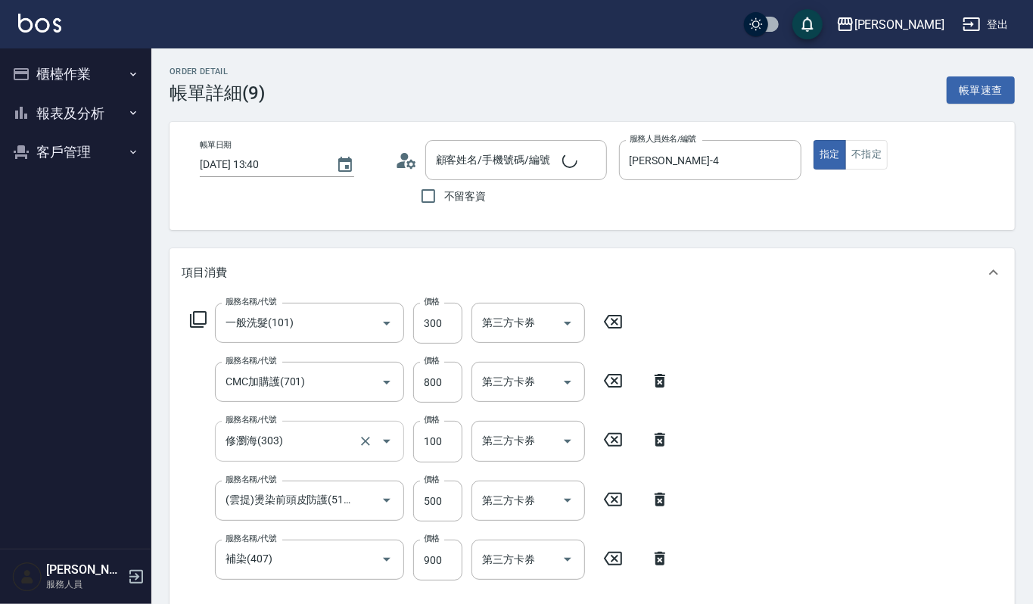
type input "(雲提)燙染前頭皮防護(518)"
type input "補染(407)"
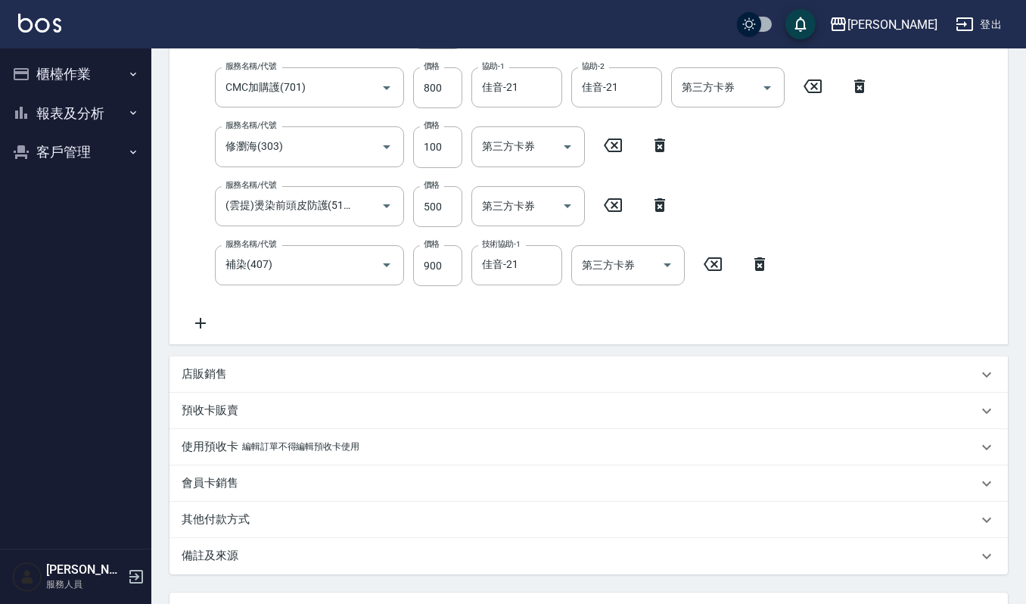
scroll to position [303, 0]
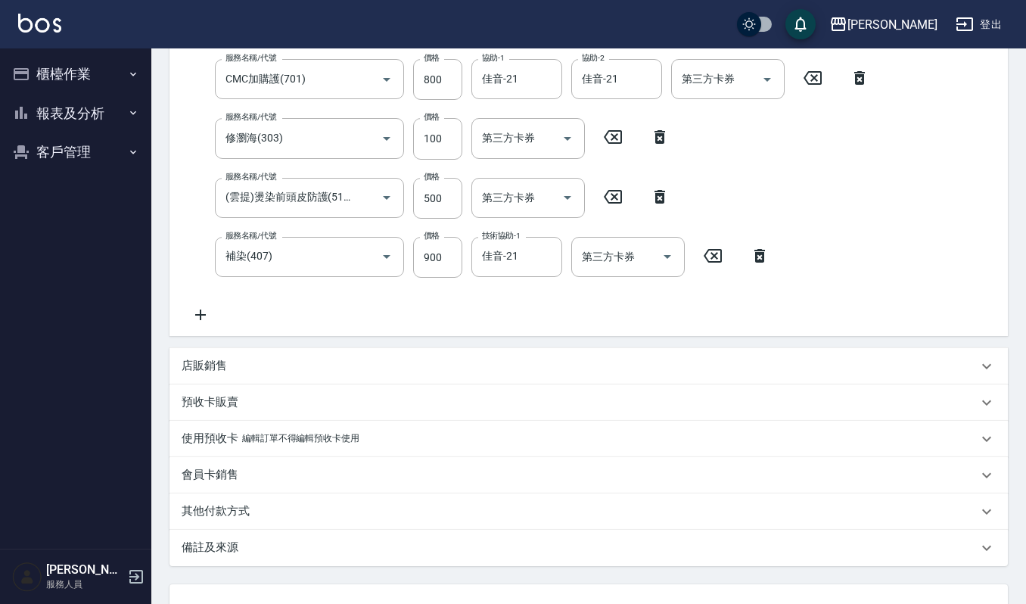
type input "李春美/0952839915/00839"
click at [257, 361] on div "店販銷售" at bounding box center [580, 366] width 796 height 16
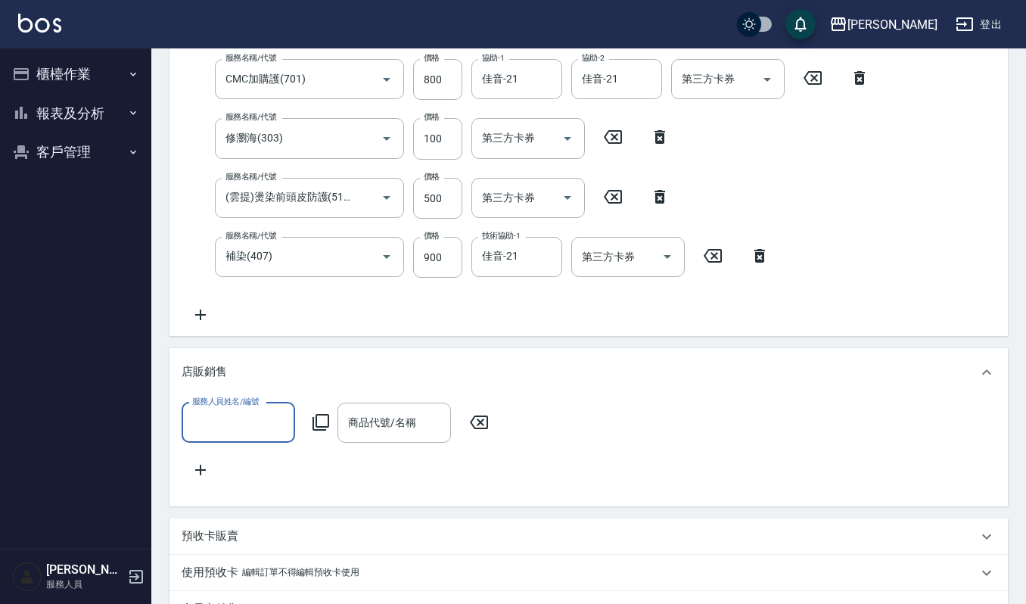
scroll to position [0, 0]
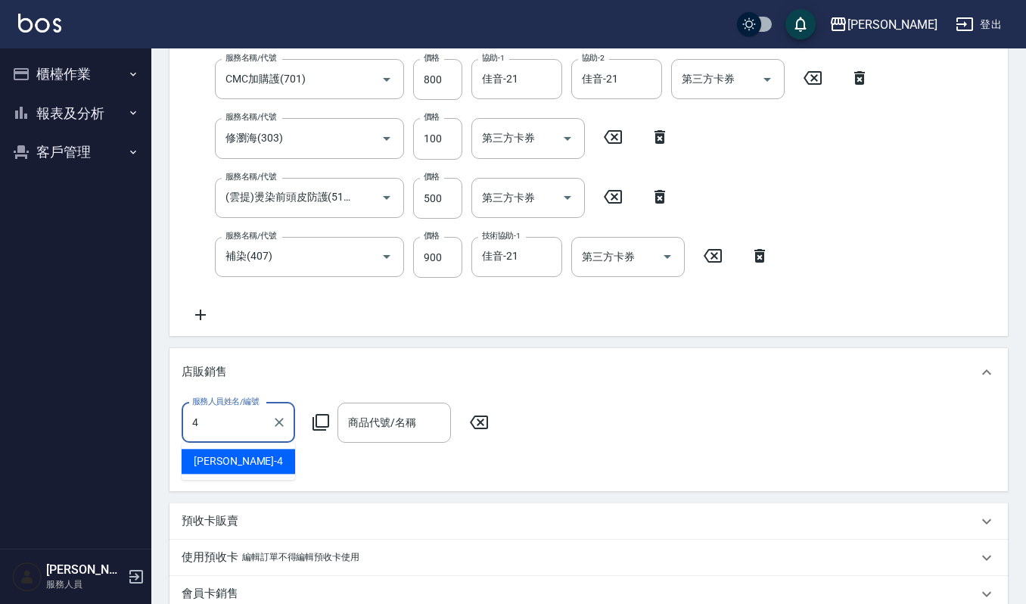
type input "吉兒-4"
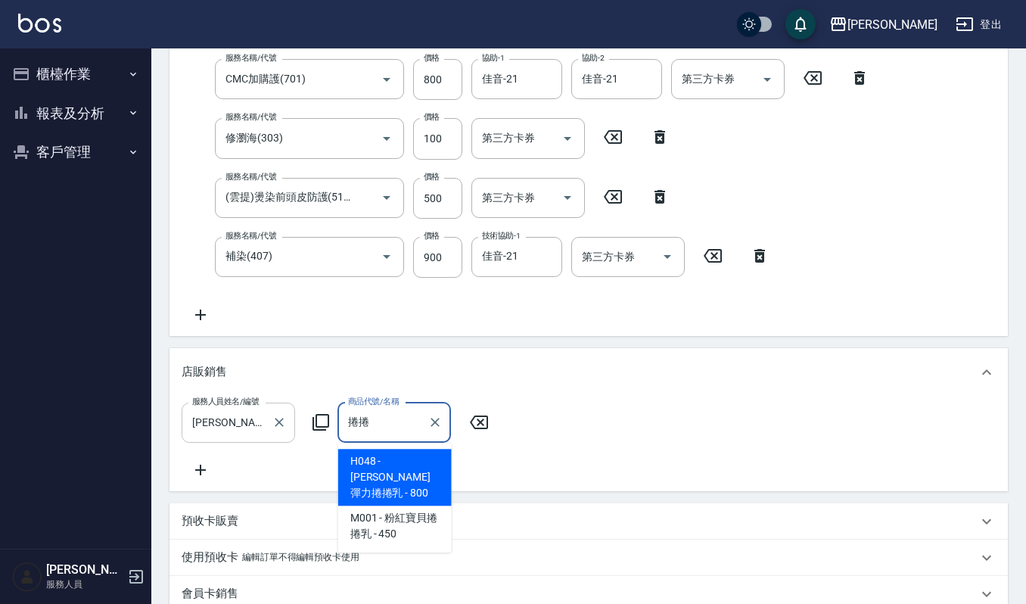
type input "荷昀彈力捲捲乳"
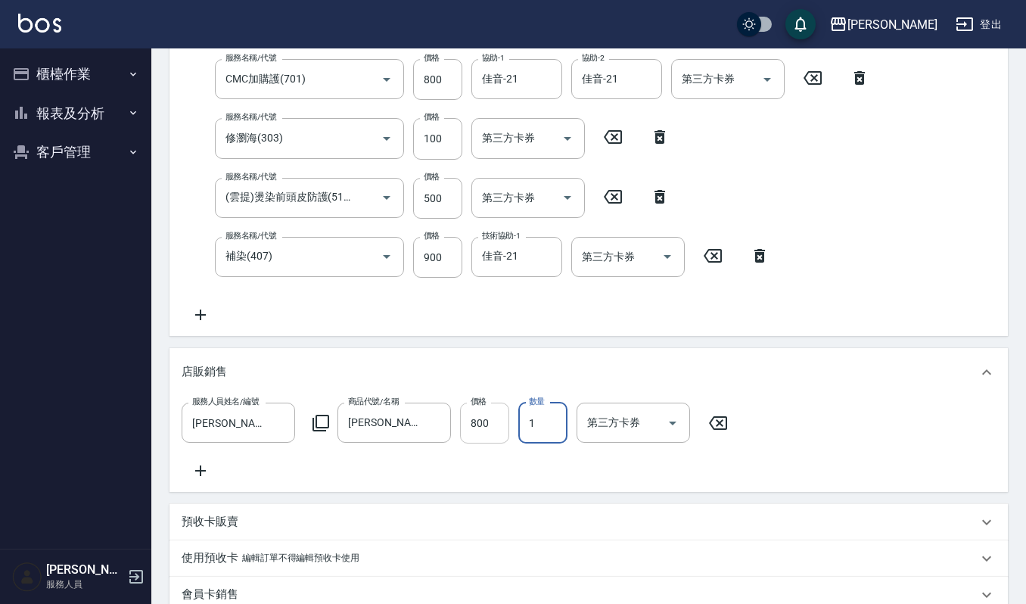
click at [479, 415] on input "800" at bounding box center [484, 423] width 49 height 41
type input "720"
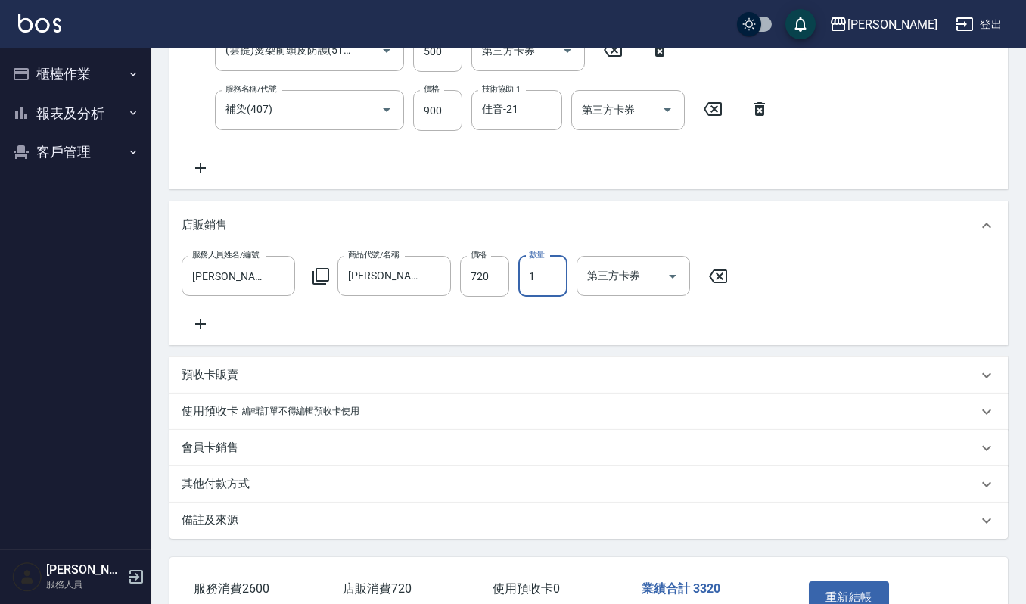
scroll to position [558, 0]
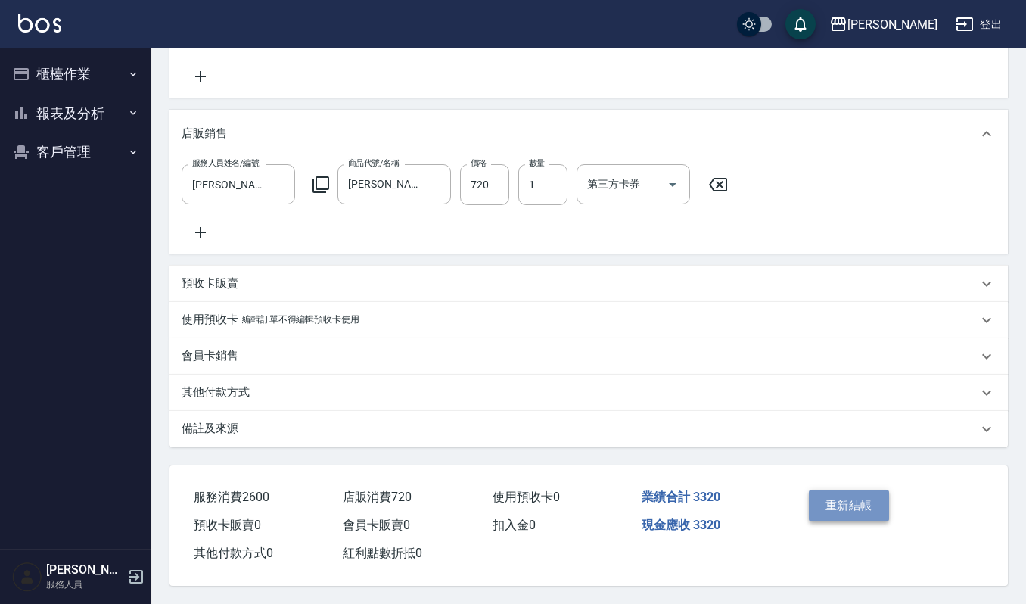
click at [875, 503] on button "重新結帳" at bounding box center [849, 506] width 80 height 32
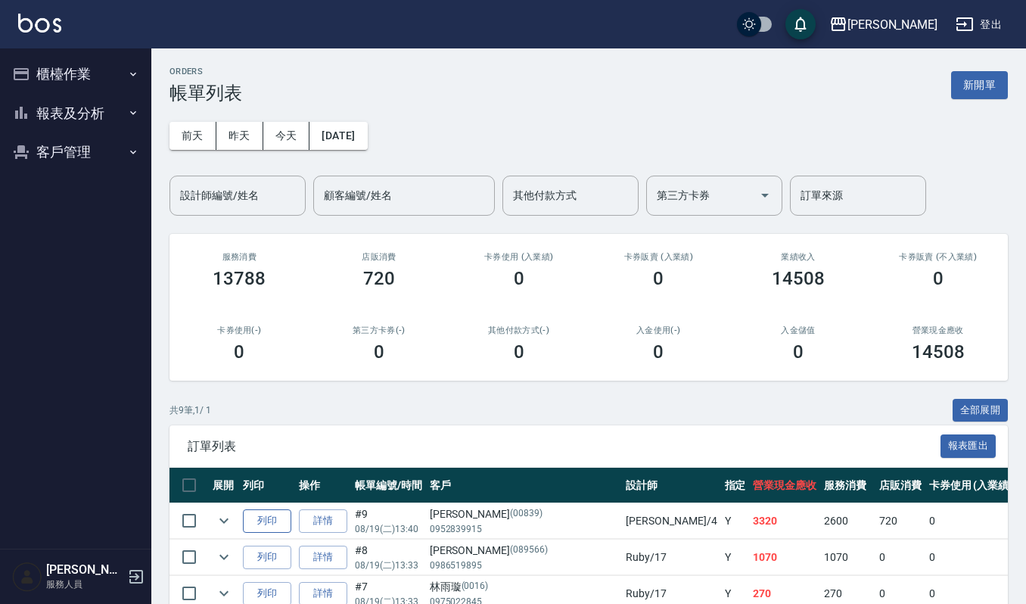
click at [285, 521] on button "列印" at bounding box center [267, 520] width 48 height 23
